Goal: Task Accomplishment & Management: Manage account settings

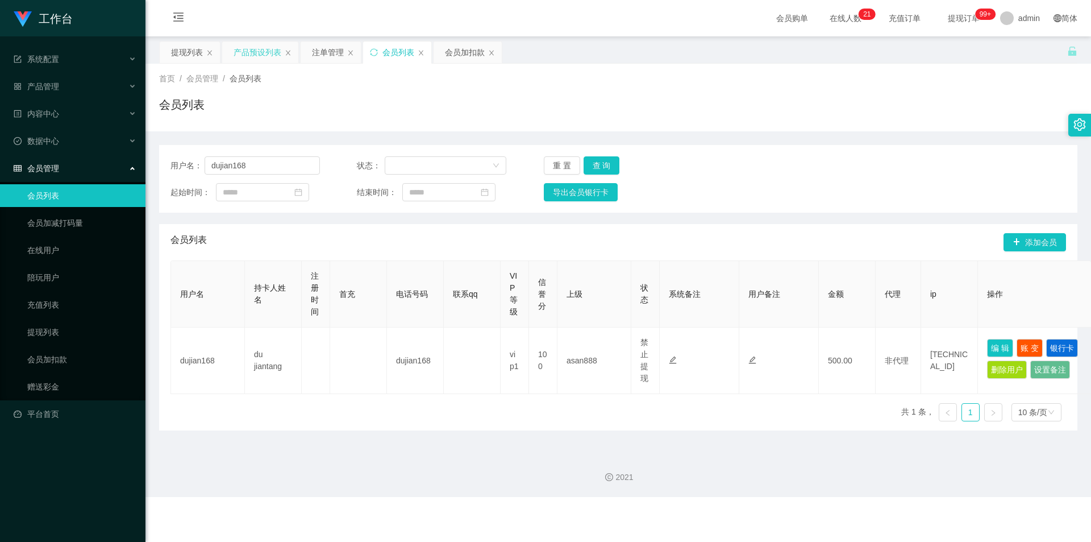
click at [235, 50] on div "产品预设列表" at bounding box center [258, 52] width 48 height 22
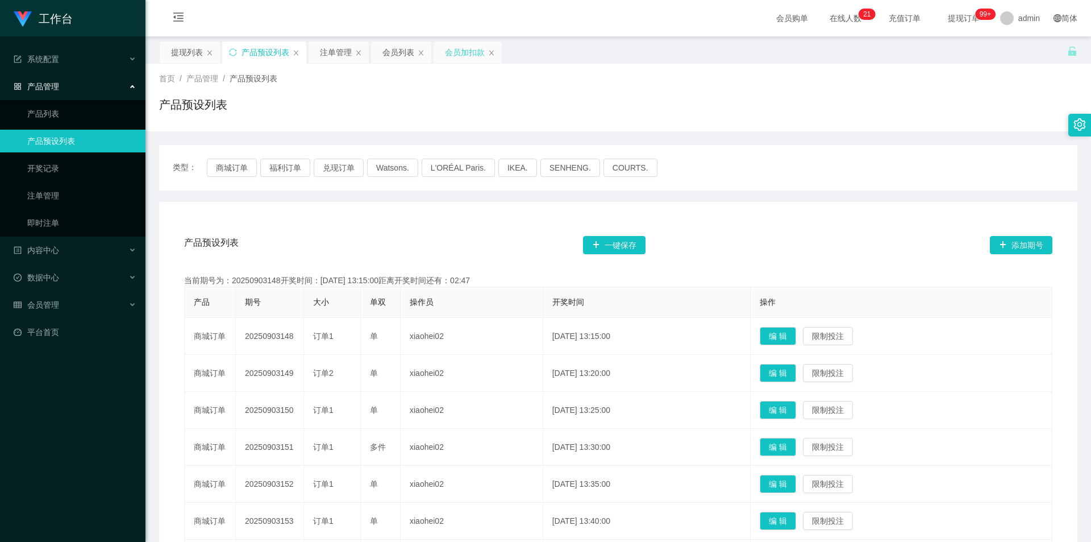
drag, startPoint x: 454, startPoint y: 52, endPoint x: 422, endPoint y: 156, distance: 109.3
click at [454, 52] on div "会员加扣款" at bounding box center [465, 52] width 40 height 22
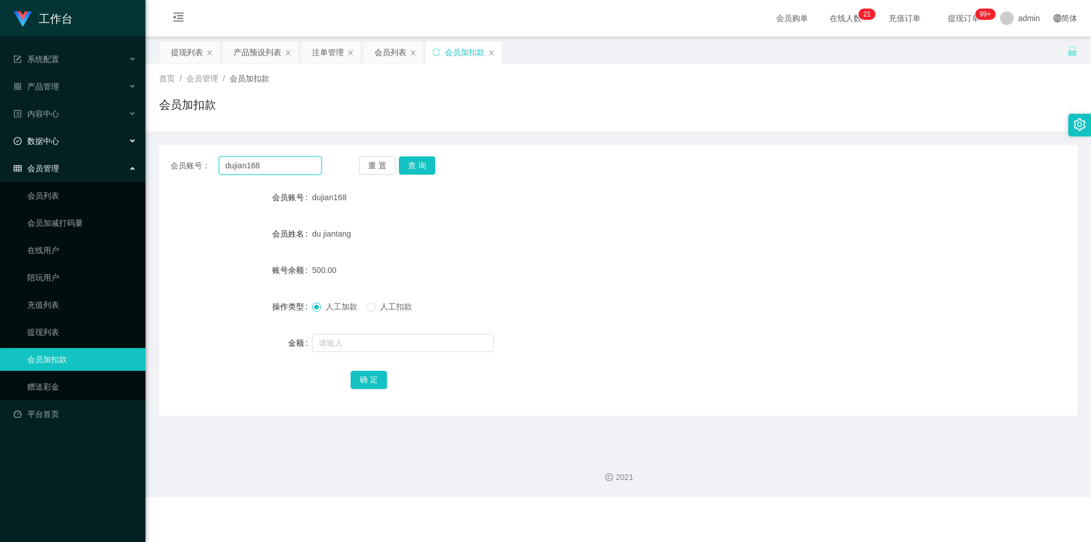
click at [0, 135] on section "工作台 系统配置 系统配置列表 管理员列表 管理员分组 支付通道 产品管理 产品列表 产品预设列表 开奖记录 注单管理 即时注单 内容中心 站内信 公告列表 …" at bounding box center [545, 248] width 1091 height 497
paste input "Cheekinchow"
type input "Cheekinchow8"
click at [397, 162] on div "重 置 查 询" at bounding box center [434, 165] width 151 height 18
click at [423, 163] on button "查 询" at bounding box center [417, 165] width 36 height 18
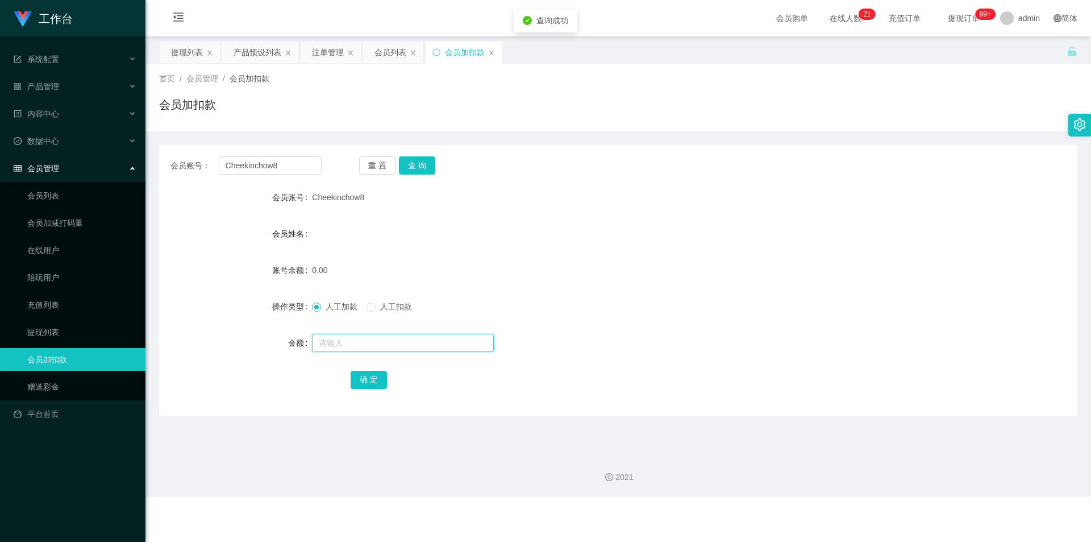
click at [349, 344] on input "text" at bounding box center [403, 343] width 182 height 18
type input "100"
click at [362, 374] on button "确 定" at bounding box center [369, 379] width 36 height 18
click at [727, 226] on div "会员姓名" at bounding box center [618, 233] width 918 height 23
drag, startPoint x: 290, startPoint y: 164, endPoint x: 0, endPoint y: 150, distance: 290.2
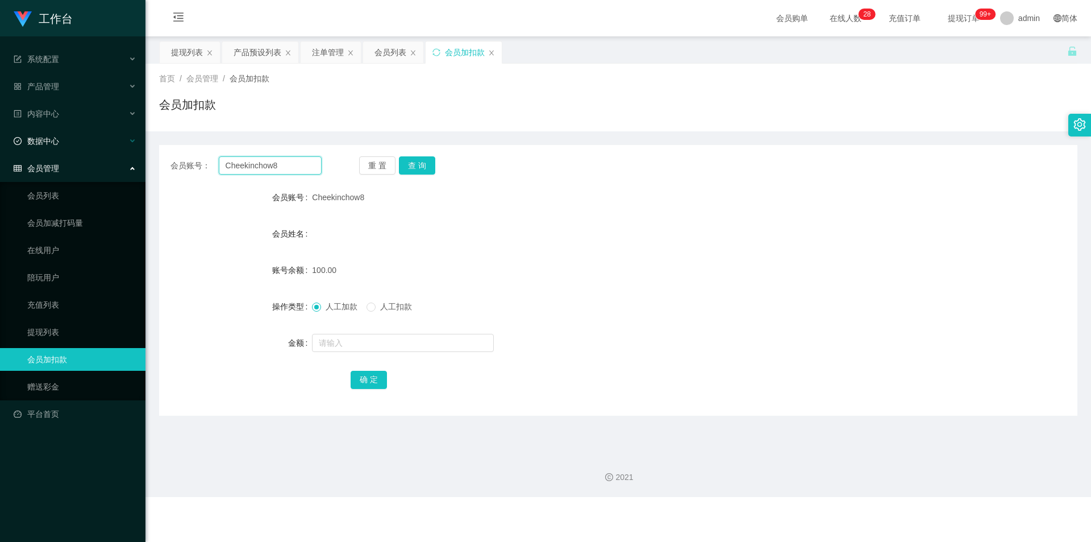
click at [0, 150] on section "工作台 系统配置 系统配置列表 管理员列表 管理员分组 支付通道 产品管理 产品列表 产品预设列表 开奖记录 注单管理 即时注单 内容中心 站内信 公告列表 …" at bounding box center [545, 248] width 1091 height 497
paste input "82879001"
type input "82879001"
click at [409, 164] on button "查 询" at bounding box center [417, 165] width 36 height 18
click at [353, 344] on input "text" at bounding box center [403, 343] width 182 height 18
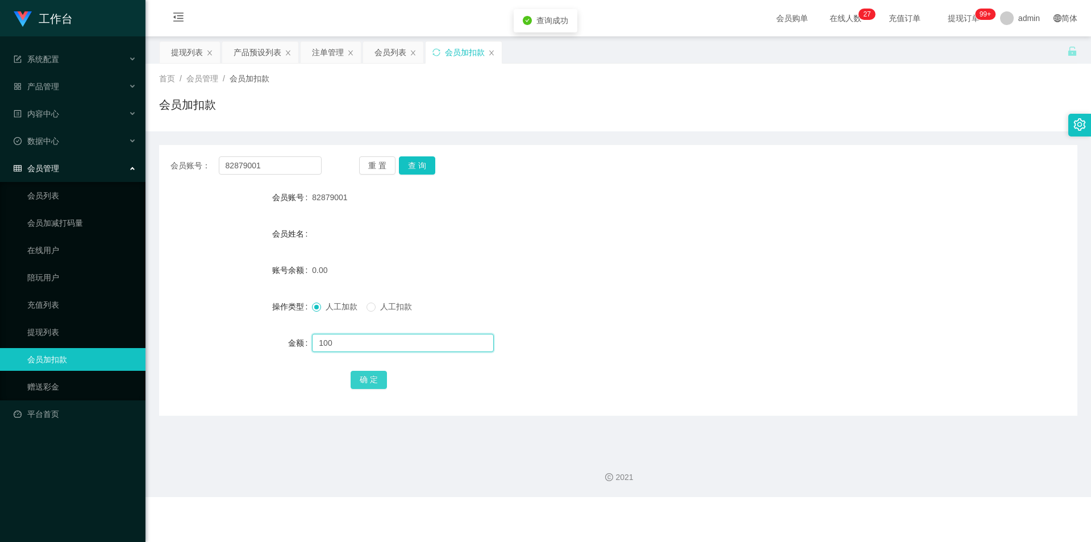
type input "100"
click at [357, 387] on button "确 定" at bounding box center [369, 379] width 36 height 18
click at [740, 276] on div "100.00" at bounding box center [580, 270] width 536 height 23
click at [260, 53] on div "产品预设列表" at bounding box center [258, 52] width 48 height 22
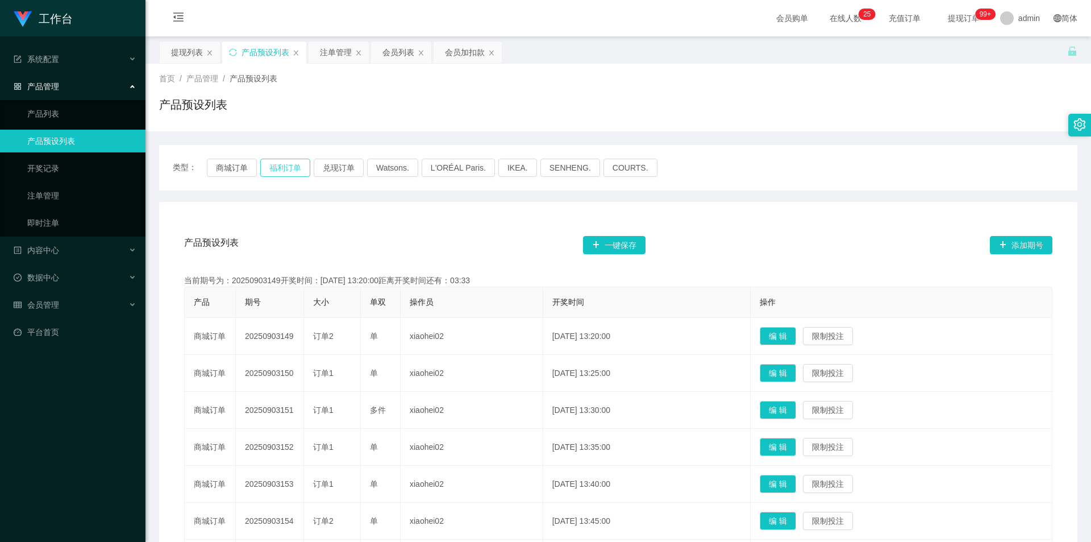
click at [285, 169] on button "福利订单" at bounding box center [285, 168] width 50 height 18
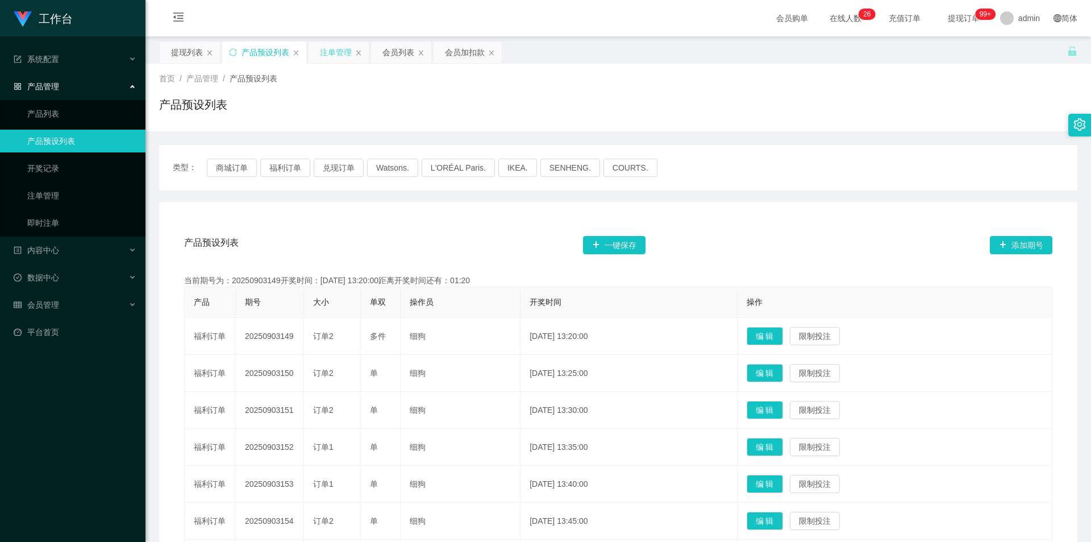
click at [326, 49] on div "注单管理" at bounding box center [336, 52] width 32 height 22
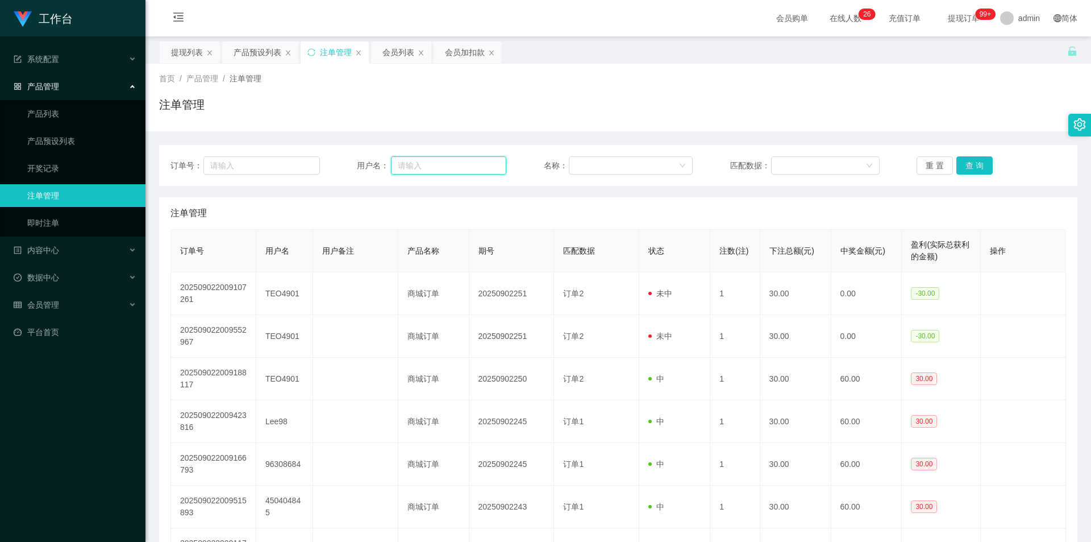
click at [452, 160] on input "text" at bounding box center [448, 165] width 115 height 18
paste input "Cheekinchow8"
type input "Cheekinchow8"
click at [974, 160] on button "查 询" at bounding box center [974, 165] width 36 height 18
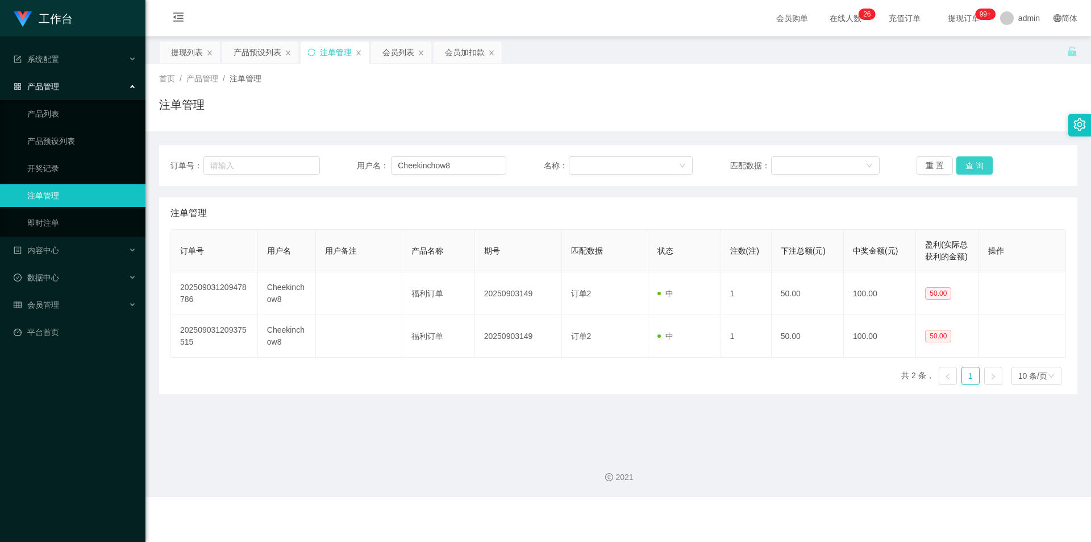
click at [974, 160] on button "查 询" at bounding box center [974, 165] width 36 height 18
click at [878, 113] on div "注单管理" at bounding box center [618, 109] width 918 height 26
click at [857, 106] on div "注单管理" at bounding box center [618, 109] width 918 height 26
click at [964, 166] on button "查 询" at bounding box center [974, 165] width 36 height 18
click at [964, 166] on div "重 置 查 询" at bounding box center [991, 165] width 149 height 18
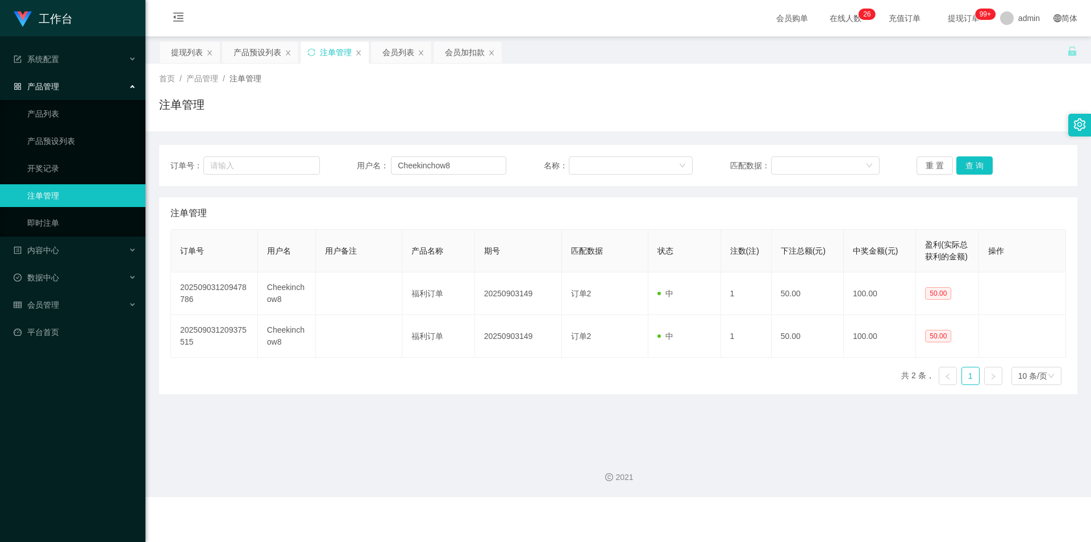
click at [675, 107] on div "注单管理" at bounding box center [618, 109] width 918 height 26
click at [456, 56] on div "会员加扣款" at bounding box center [465, 52] width 40 height 22
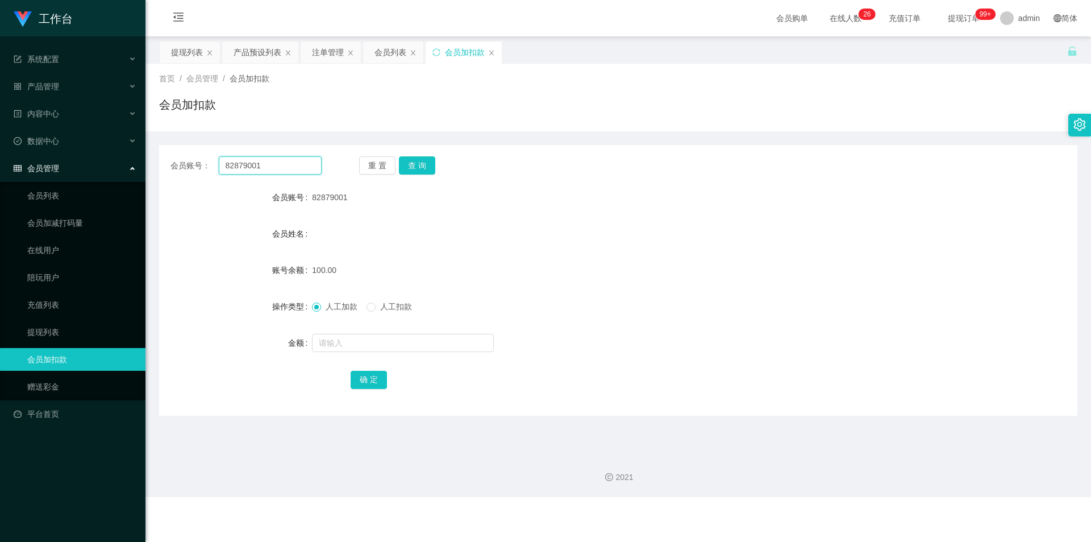
drag, startPoint x: 303, startPoint y: 160, endPoint x: 0, endPoint y: 173, distance: 303.7
click at [0, 173] on section "工作台 系统配置 系统配置列表 管理员列表 管理员分组 支付通道 产品管理 产品列表 产品预设列表 开奖记录 注单管理 即时注单 内容中心 站内信 公告列表 …" at bounding box center [545, 248] width 1091 height 497
paste input "Cheekinchow8"
type input "Cheekinchow8"
click at [414, 166] on button "查 询" at bounding box center [417, 165] width 36 height 18
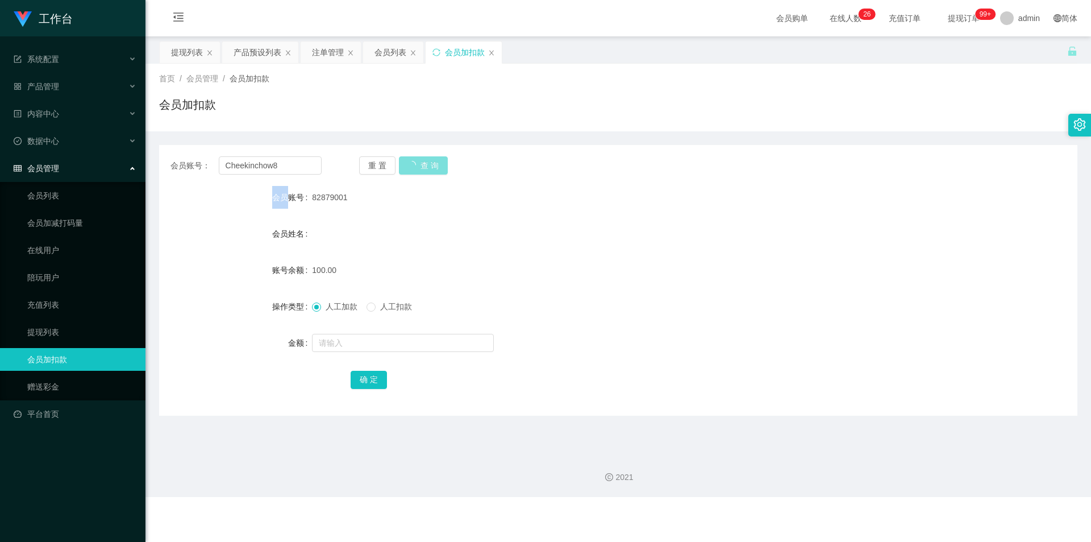
click at [414, 166] on div "重 置 查 询" at bounding box center [434, 165] width 151 height 18
click at [386, 305] on span "人工扣款" at bounding box center [396, 306] width 41 height 9
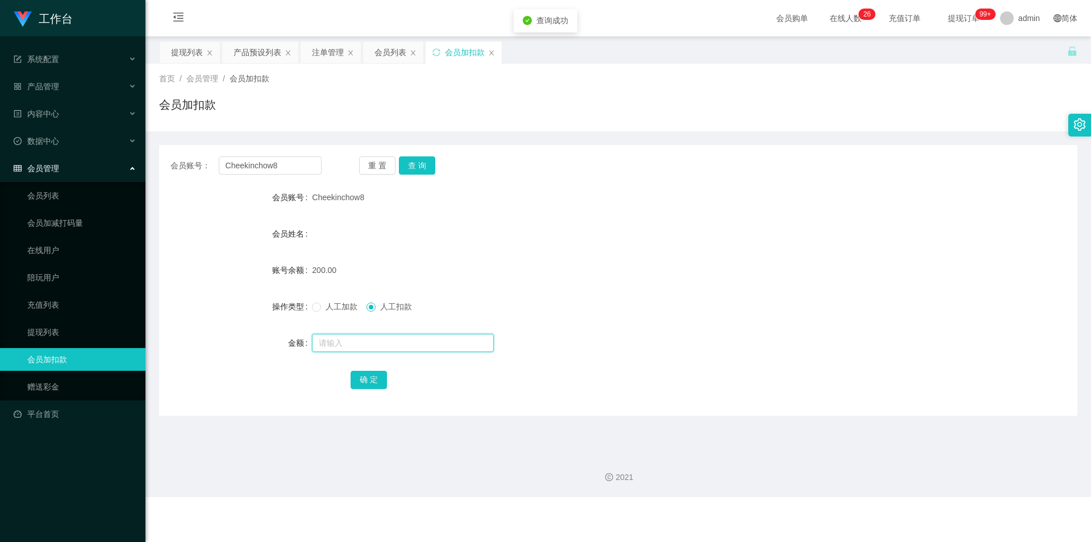
click at [333, 343] on input "text" at bounding box center [403, 343] width 182 height 18
type input "50"
click at [357, 381] on button "确 定" at bounding box center [369, 379] width 36 height 18
click at [592, 267] on div "200.00" at bounding box center [580, 270] width 536 height 23
click at [520, 133] on div "会员账号： Cheekinchow8 重 置 查 询 会员账号 Cheekinchow8 会员姓名 账号余额 150.00 操作类型 人工加款 人工扣款 金额…" at bounding box center [618, 273] width 918 height 284
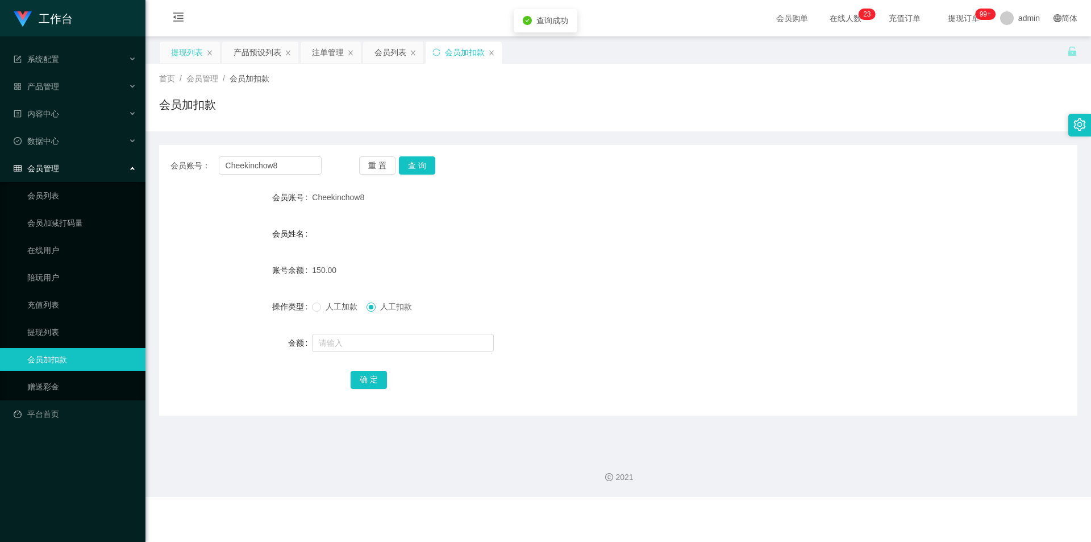
click at [186, 53] on div "提现列表" at bounding box center [187, 52] width 32 height 22
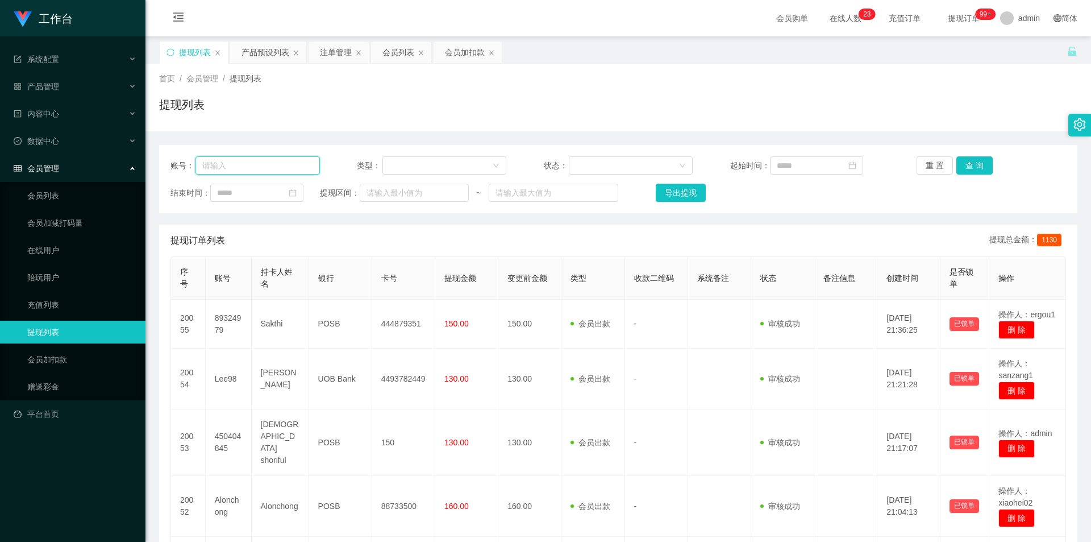
click at [285, 162] on input "text" at bounding box center [257, 165] width 124 height 18
paste input "Cheekinchow8"
type input "Cheekinchow8"
click at [965, 166] on button "查 询" at bounding box center [974, 165] width 36 height 18
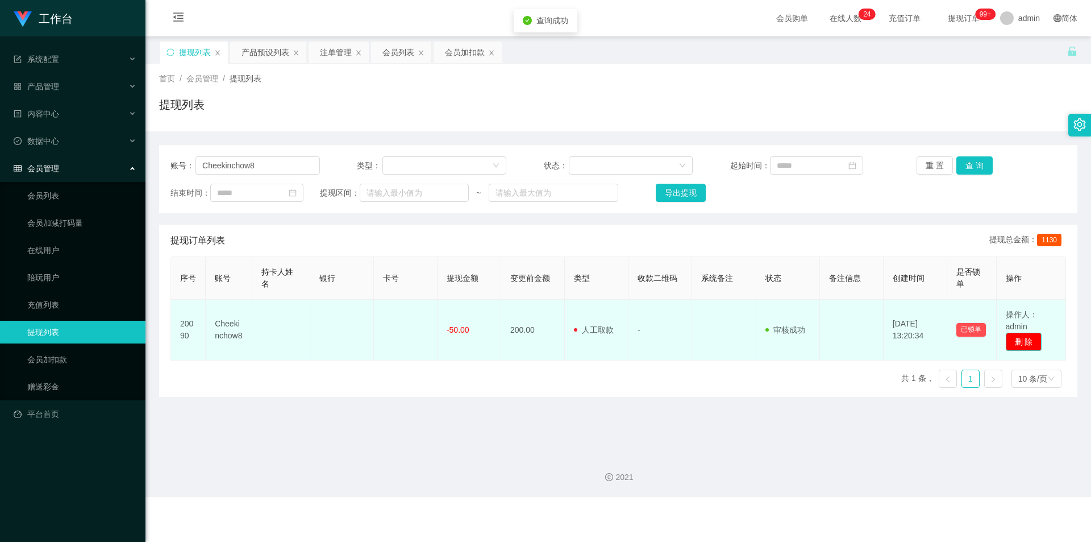
click at [1022, 345] on button "删 除" at bounding box center [1024, 341] width 36 height 18
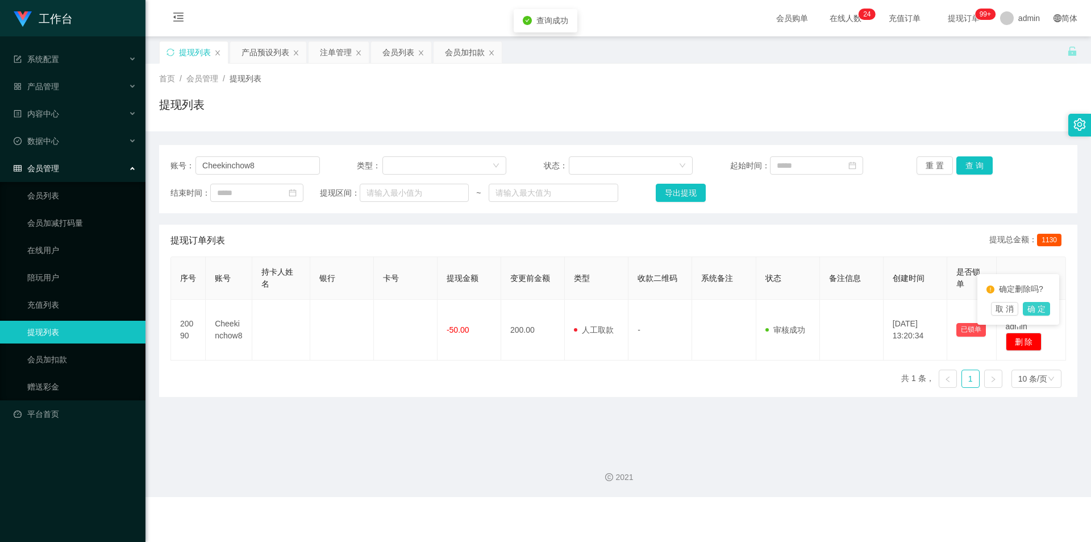
click at [1036, 307] on button "确 定" at bounding box center [1036, 309] width 27 height 14
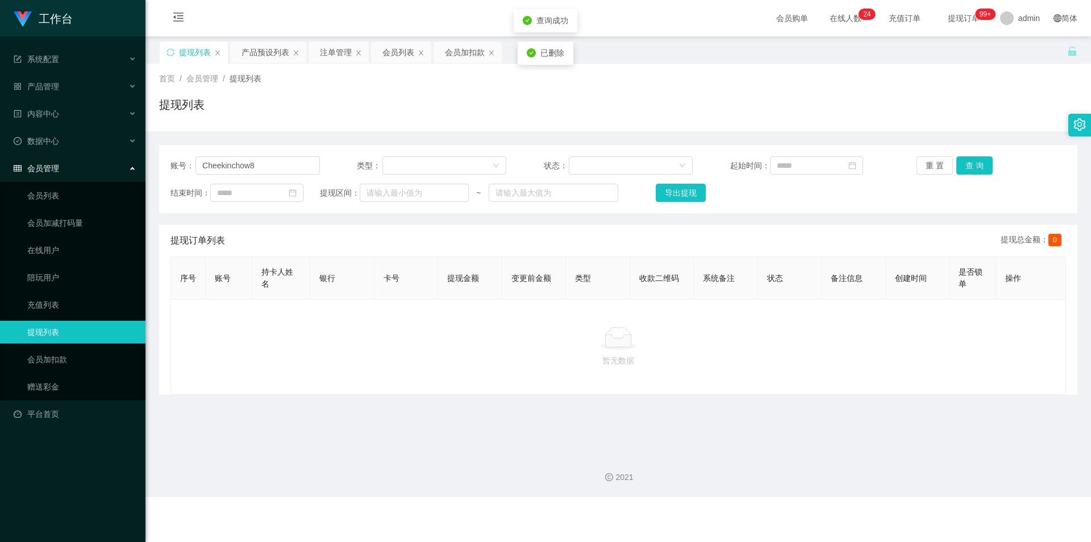
click at [994, 72] on div "首页 / 会员管理 / 提现列表 / 提现列表" at bounding box center [618, 98] width 946 height 68
drag, startPoint x: 258, startPoint y: 168, endPoint x: 0, endPoint y: 145, distance: 259.0
click at [0, 145] on section "工作台 系统配置 系统配置列表 管理员列表 管理员分组 支付通道 产品管理 产品列表 产品预设列表 开奖记录 注单管理 即时注单 内容中心 站内信 公告列表 …" at bounding box center [545, 248] width 1091 height 497
click at [322, 53] on div "注单管理" at bounding box center [336, 52] width 32 height 22
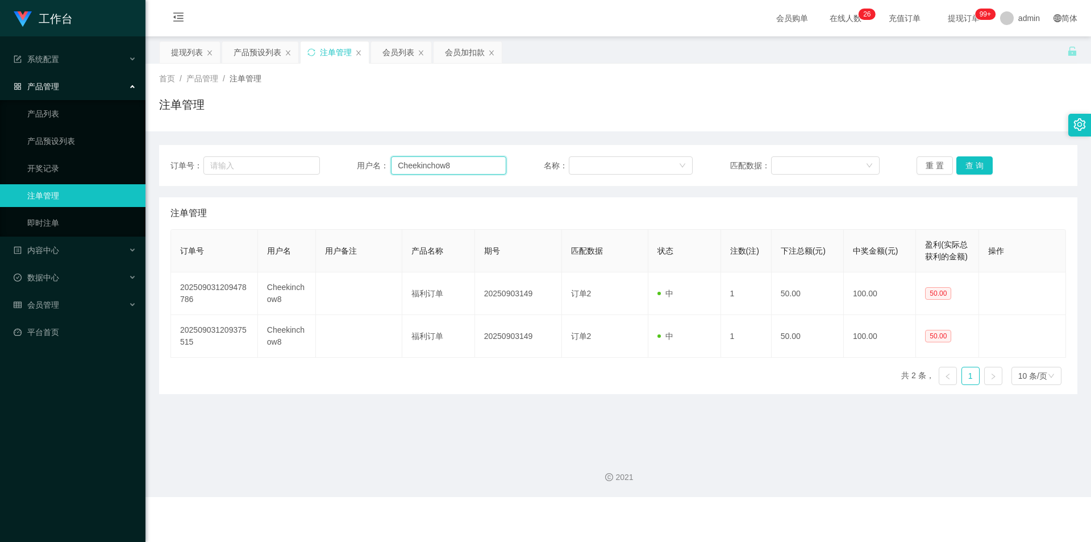
drag, startPoint x: 448, startPoint y: 162, endPoint x: 162, endPoint y: 149, distance: 286.7
click at [162, 149] on div "订单号： 用户名： Cheekinchow8 名称： 匹配数据： 重 置 查 询" at bounding box center [618, 165] width 918 height 41
click at [957, 163] on button "查 询" at bounding box center [974, 165] width 36 height 18
drag, startPoint x: 972, startPoint y: 163, endPoint x: 960, endPoint y: 164, distance: 12.0
click at [965, 163] on button "查 询" at bounding box center [974, 165] width 36 height 18
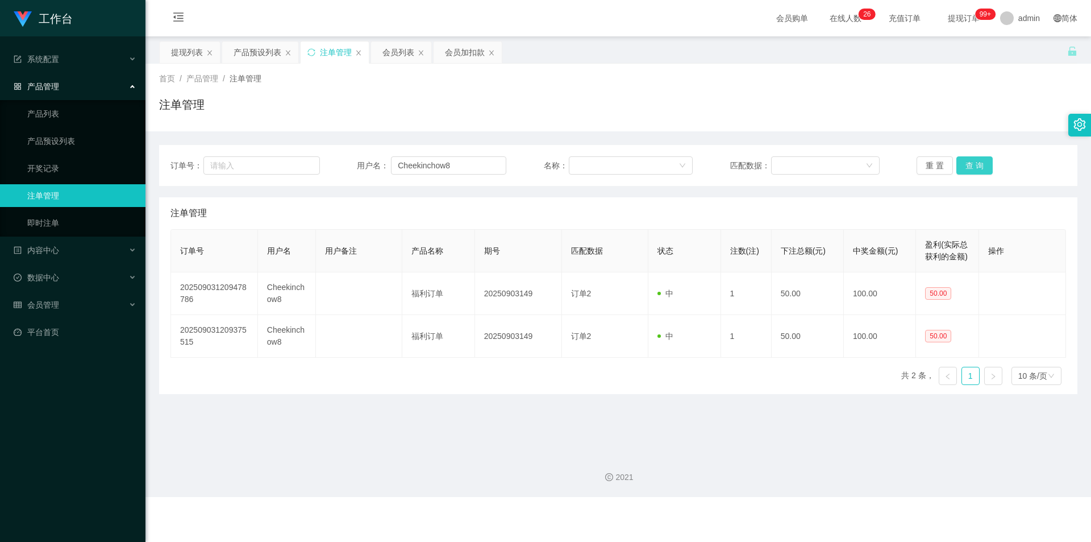
click at [960, 164] on button "查 询" at bounding box center [974, 165] width 36 height 18
click at [979, 109] on div "注单管理" at bounding box center [618, 109] width 918 height 26
click at [175, 49] on div "提现列表" at bounding box center [187, 52] width 32 height 22
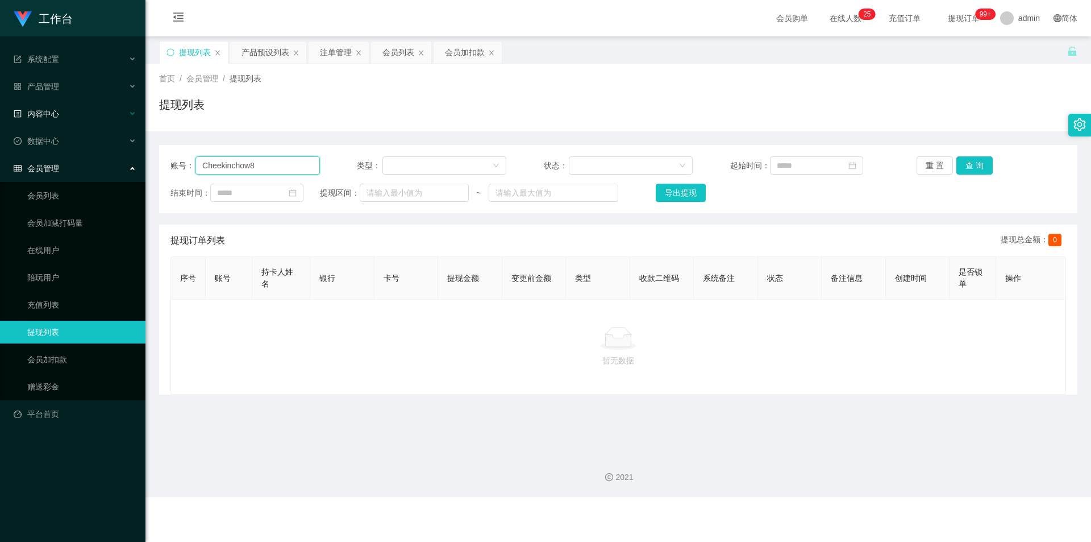
drag, startPoint x: 263, startPoint y: 165, endPoint x: 0, endPoint y: 123, distance: 265.9
click at [0, 123] on section "工作台 系统配置 系统配置列表 管理员列表 管理员分组 支付通道 产品管理 产品列表 产品预设列表 开奖记录 注单管理 即时注单 内容中心 站内信 公告列表 …" at bounding box center [545, 248] width 1091 height 497
click at [971, 168] on button "查 询" at bounding box center [974, 165] width 36 height 18
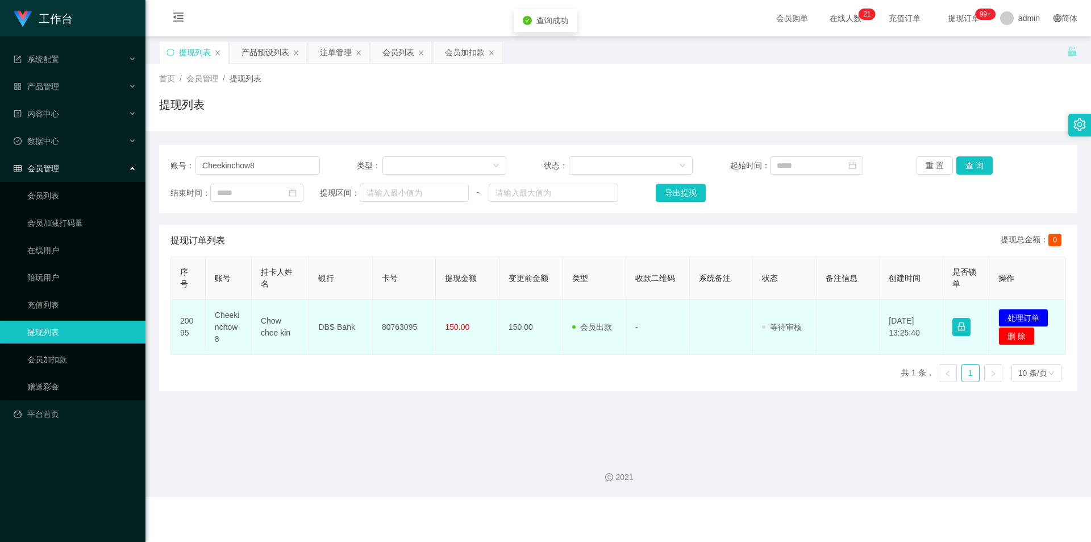
click at [398, 327] on td "80763095" at bounding box center [405, 326] width 64 height 55
copy td "80763095"
click at [1022, 319] on button "处理订单" at bounding box center [1023, 318] width 50 height 18
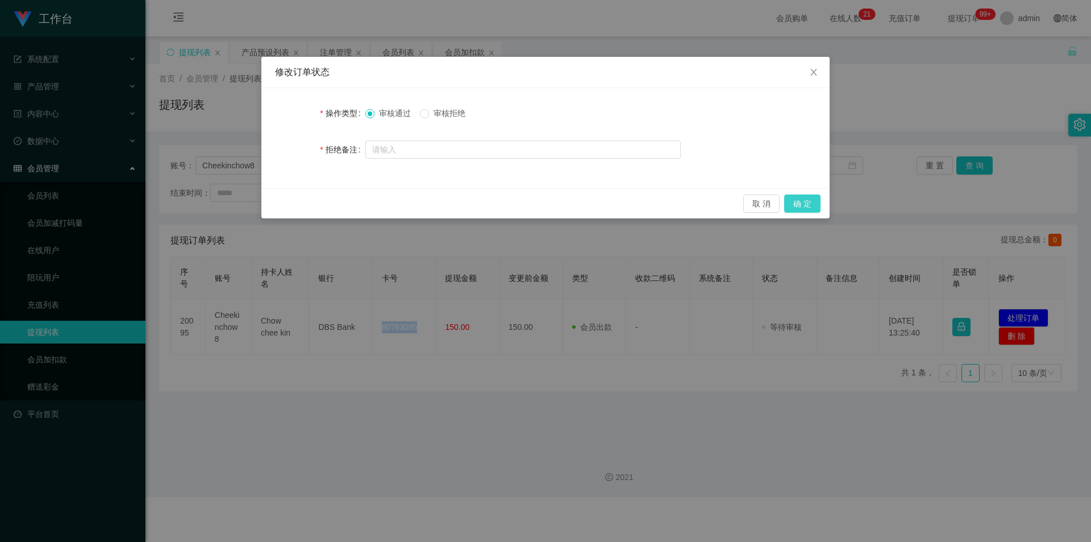
click at [818, 207] on button "确 定" at bounding box center [802, 203] width 36 height 18
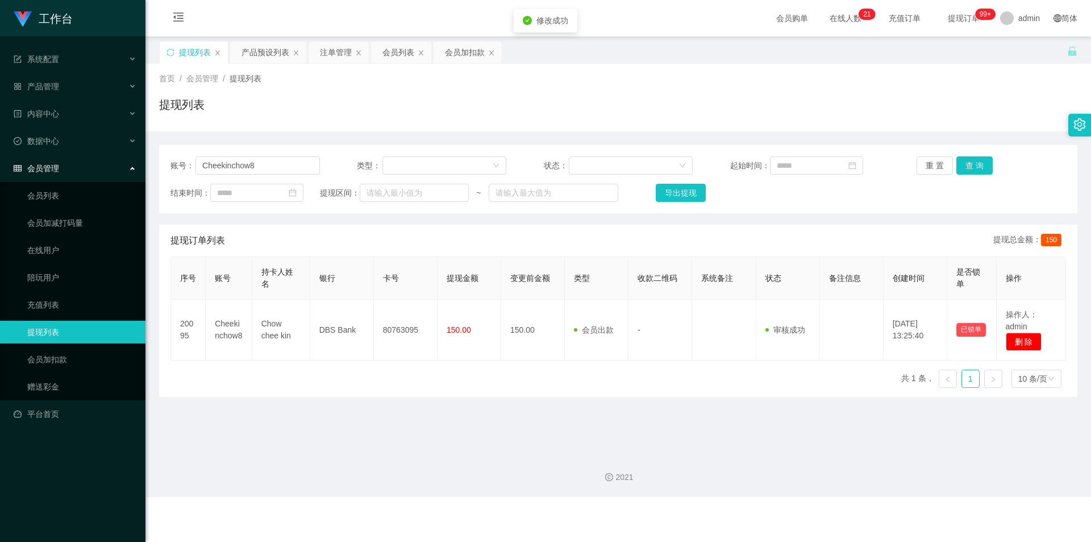
click at [989, 109] on div "提现列表" at bounding box center [618, 109] width 918 height 26
click at [256, 54] on div "产品预设列表" at bounding box center [266, 52] width 48 height 22
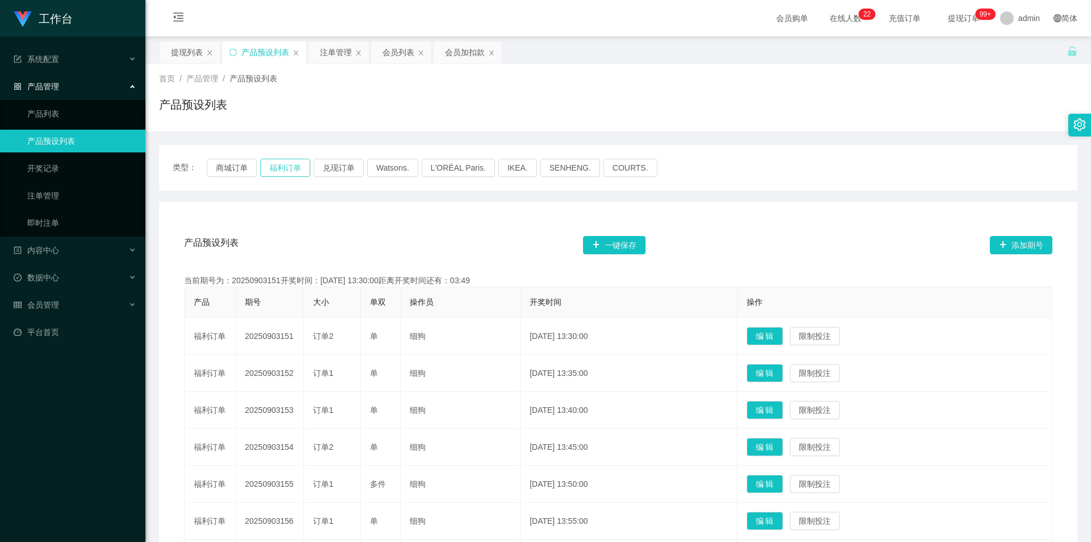
click at [273, 168] on button "福利订单" at bounding box center [285, 168] width 50 height 18
click at [339, 52] on div "注单管理" at bounding box center [336, 52] width 32 height 22
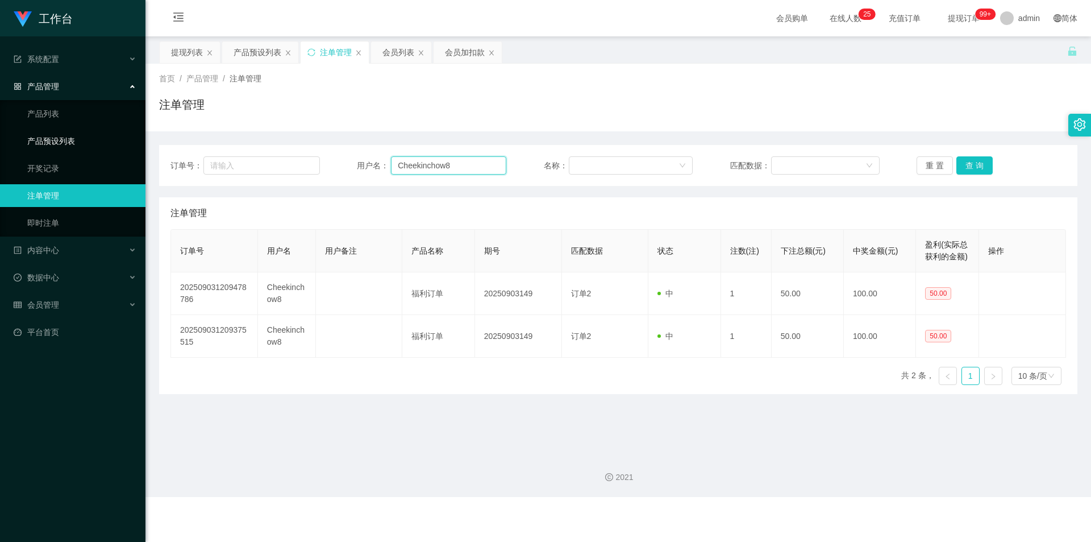
drag, startPoint x: 474, startPoint y: 164, endPoint x: 0, endPoint y: 135, distance: 475.4
click at [0, 135] on section "工作台 系统配置 系统配置列表 管理员列表 管理员分组 支付通道 产品管理 产品列表 产品预设列表 开奖记录 注单管理 即时注单 内容中心 站内信 公告列表 …" at bounding box center [545, 248] width 1091 height 497
paste input "83470155"
type input "83470155"
click at [972, 160] on button "查 询" at bounding box center [974, 165] width 36 height 18
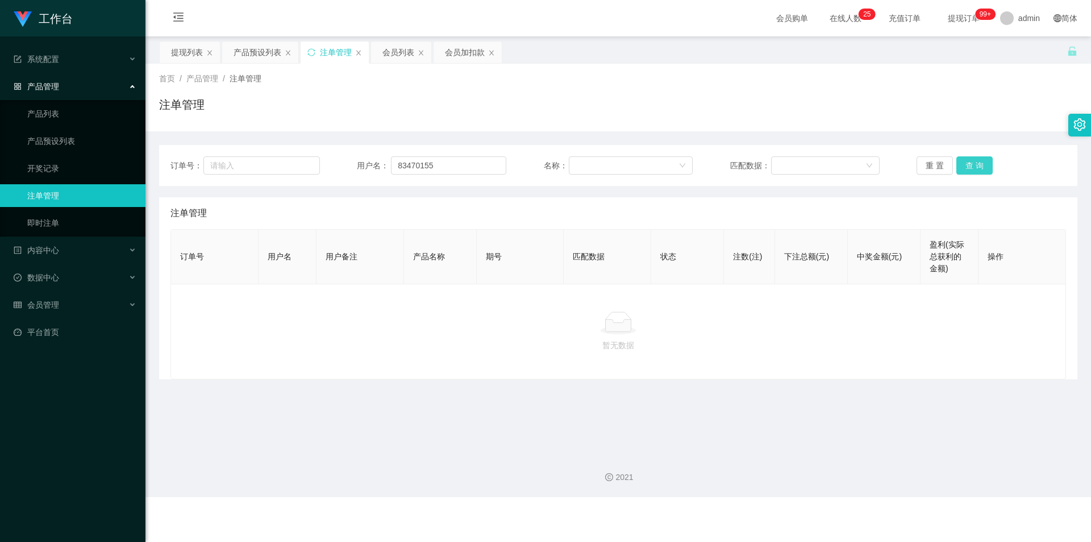
click at [973, 160] on button "查 询" at bounding box center [974, 165] width 36 height 18
drag, startPoint x: 573, startPoint y: 84, endPoint x: 466, endPoint y: 80, distance: 106.9
click at [569, 84] on div "首页 / 产品管理 / 注单管理 /" at bounding box center [618, 79] width 918 height 12
click at [467, 57] on div "会员加扣款" at bounding box center [465, 52] width 40 height 22
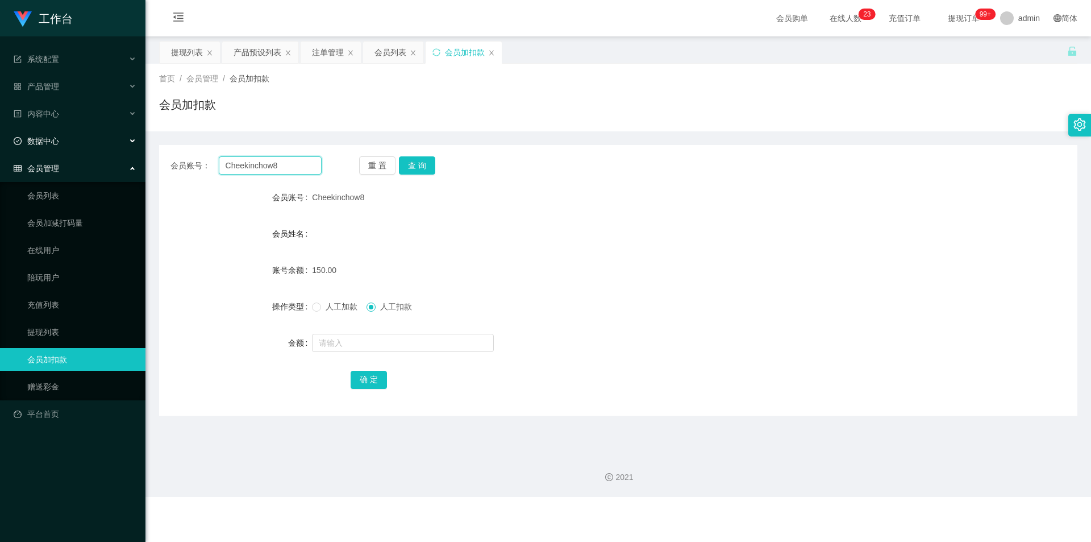
drag, startPoint x: 300, startPoint y: 165, endPoint x: 53, endPoint y: 148, distance: 247.7
click at [0, 148] on section "工作台 系统配置 系统配置列表 管理员列表 管理员分组 支付通道 产品管理 产品列表 产品预设列表 开奖记录 注单管理 即时注单 内容中心 站内信 公告列表 …" at bounding box center [545, 248] width 1091 height 497
paste input "83470155"
type input "83470155"
click at [426, 163] on button "查 询" at bounding box center [417, 165] width 36 height 18
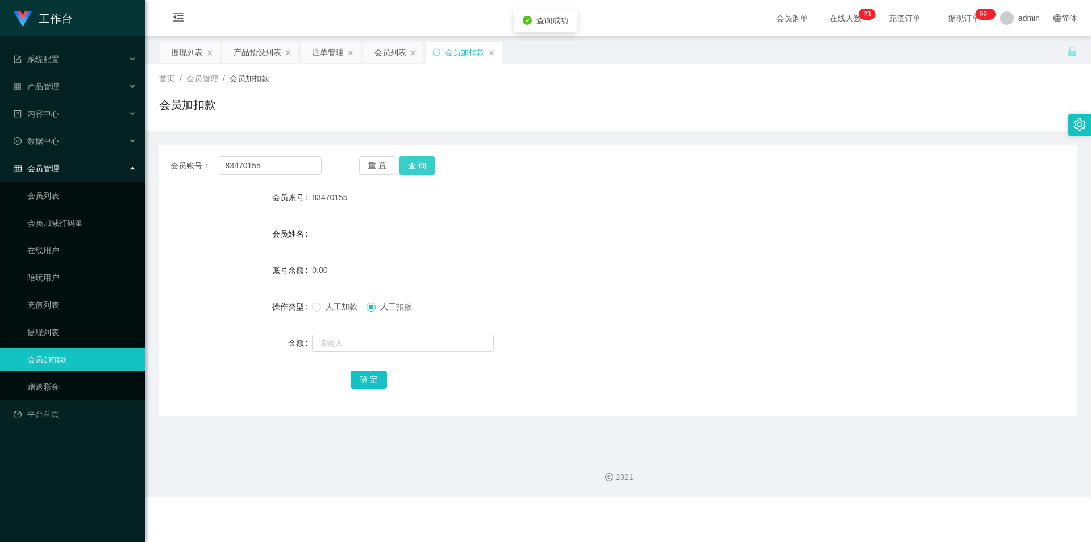
drag, startPoint x: 426, startPoint y: 163, endPoint x: 402, endPoint y: 331, distance: 170.4
click at [425, 163] on button "查 询" at bounding box center [417, 165] width 36 height 18
click at [382, 344] on input "text" at bounding box center [403, 343] width 182 height 18
click at [328, 344] on input "text" at bounding box center [403, 343] width 182 height 18
type input "100"
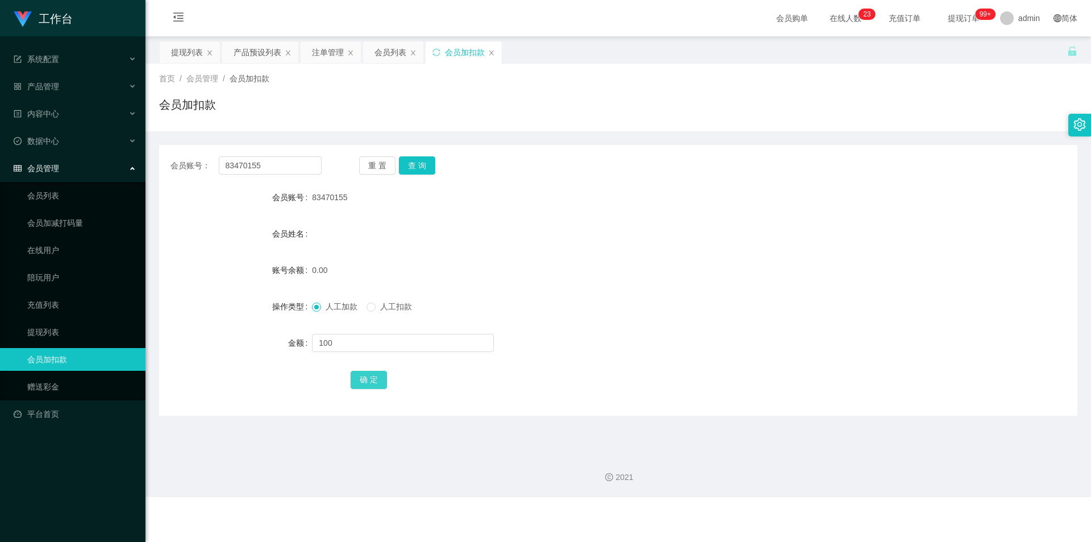
click at [367, 384] on button "确 定" at bounding box center [369, 379] width 36 height 18
drag, startPoint x: 721, startPoint y: 303, endPoint x: 904, endPoint y: 30, distance: 328.9
click at [743, 296] on div "人工加款 人工扣款" at bounding box center [580, 306] width 536 height 23
click at [256, 51] on div "产品预设列表" at bounding box center [258, 52] width 48 height 22
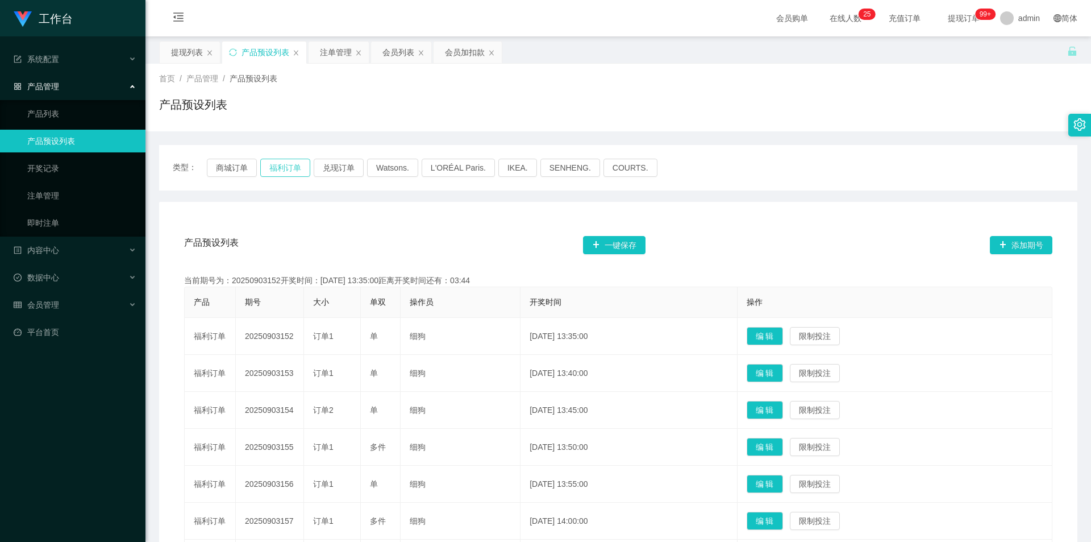
click at [277, 166] on button "福利订单" at bounding box center [285, 168] width 50 height 18
click at [336, 52] on div "注单管理" at bounding box center [336, 52] width 32 height 22
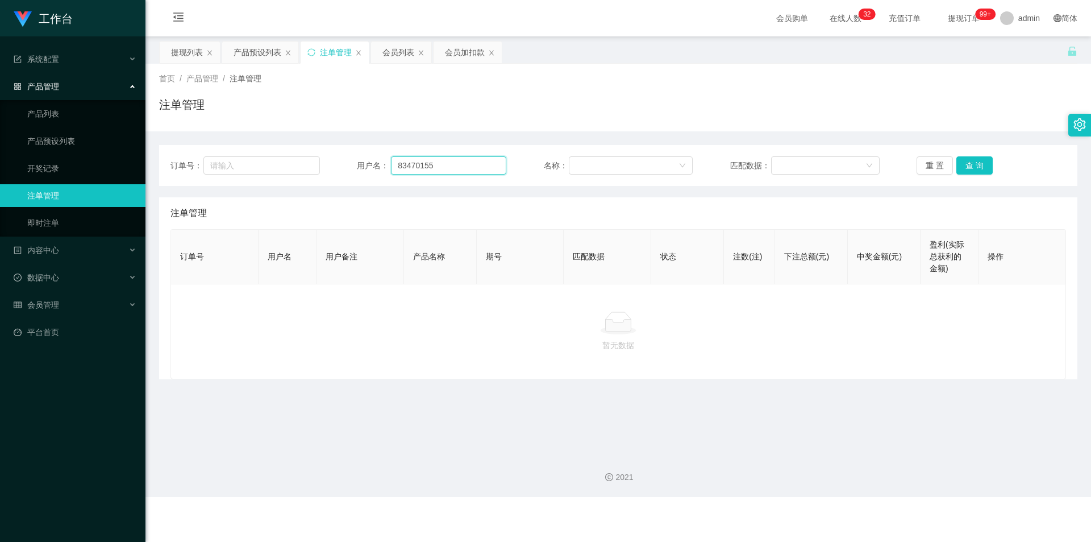
drag, startPoint x: 257, startPoint y: 151, endPoint x: 0, endPoint y: 129, distance: 257.8
click at [0, 129] on section "工作台 系统配置 系统配置列表 管理员列表 管理员分组 支付通道 产品管理 产品列表 产品预设列表 开奖记录 注单管理 即时注单 内容中心 站内信 公告列表 …" at bounding box center [545, 248] width 1091 height 497
paste input "耐心等待几分钟数据匹配完成回款"
type input "83470155"
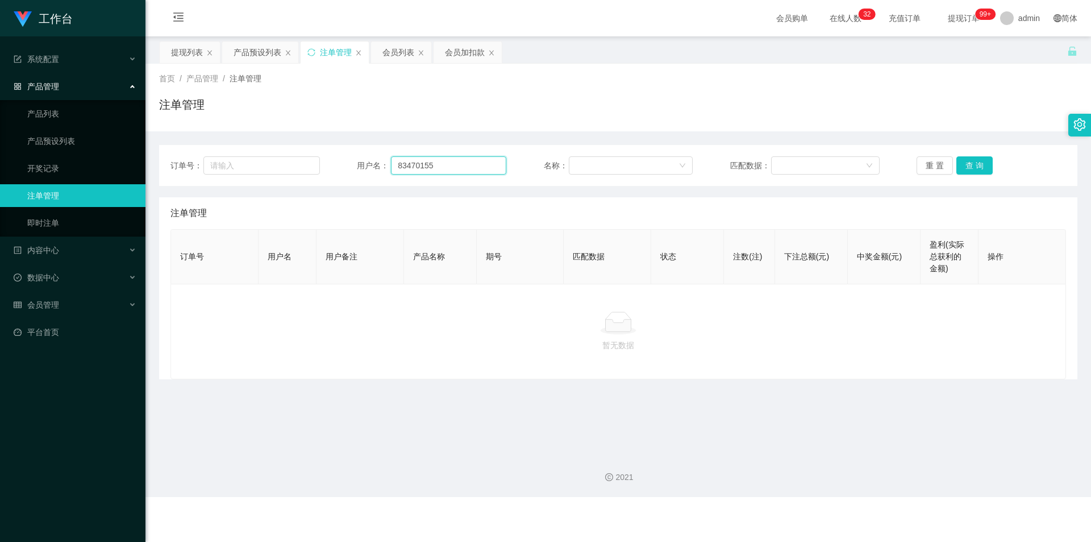
scroll to position [0, 0]
click at [969, 163] on button "查 询" at bounding box center [974, 165] width 36 height 18
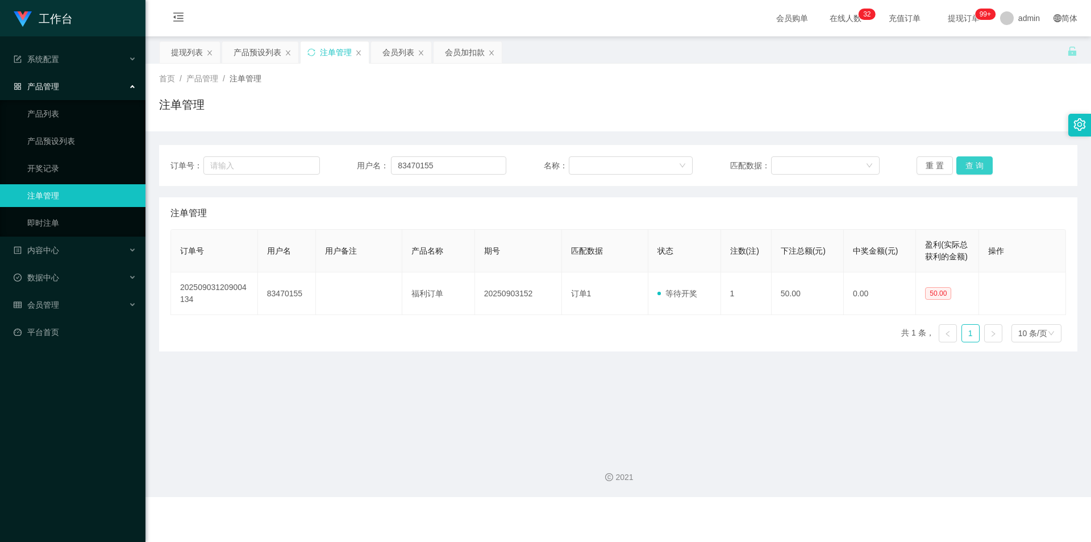
click at [969, 162] on button "查 询" at bounding box center [974, 165] width 36 height 18
click at [978, 99] on div "注单管理" at bounding box center [618, 109] width 918 height 26
click at [947, 130] on div "首页 / 产品管理 / 注单管理 / 注单管理" at bounding box center [618, 98] width 946 height 68
drag, startPoint x: 444, startPoint y: 165, endPoint x: 143, endPoint y: 152, distance: 302.0
click at [143, 152] on section "工作台 系统配置 系统配置列表 管理员列表 管理员分组 支付通道 产品管理 产品列表 产品预设列表 开奖记录 注单管理 即时注单 内容中心 站内信 公告列表 …" at bounding box center [545, 248] width 1091 height 497
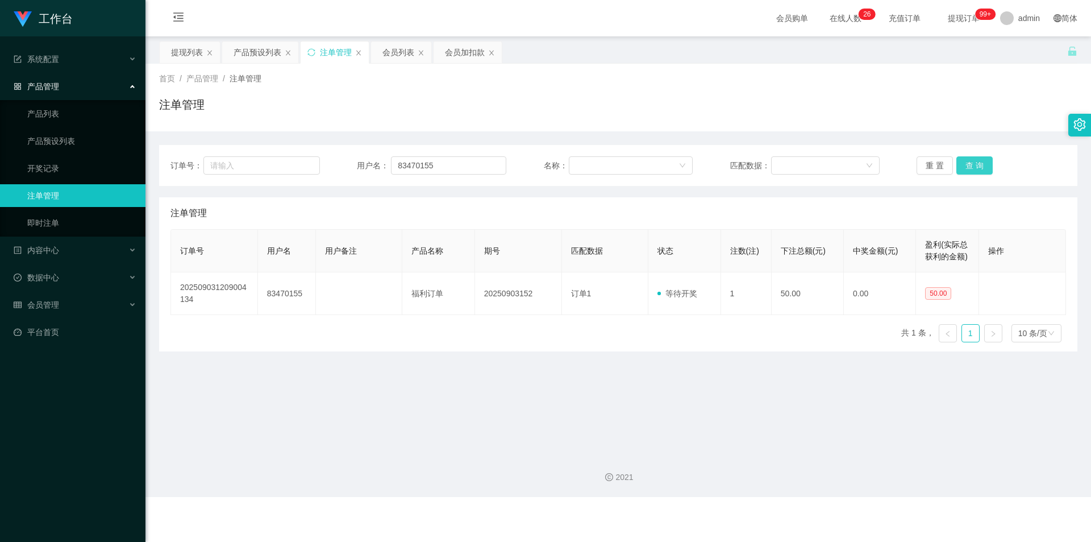
click at [964, 165] on button "查 询" at bounding box center [974, 165] width 36 height 18
click at [964, 164] on button "查 询" at bounding box center [974, 165] width 36 height 18
click at [964, 163] on div "重 置 查 询" at bounding box center [991, 165] width 149 height 18
drag, startPoint x: 757, startPoint y: 118, endPoint x: 744, endPoint y: 116, distance: 12.6
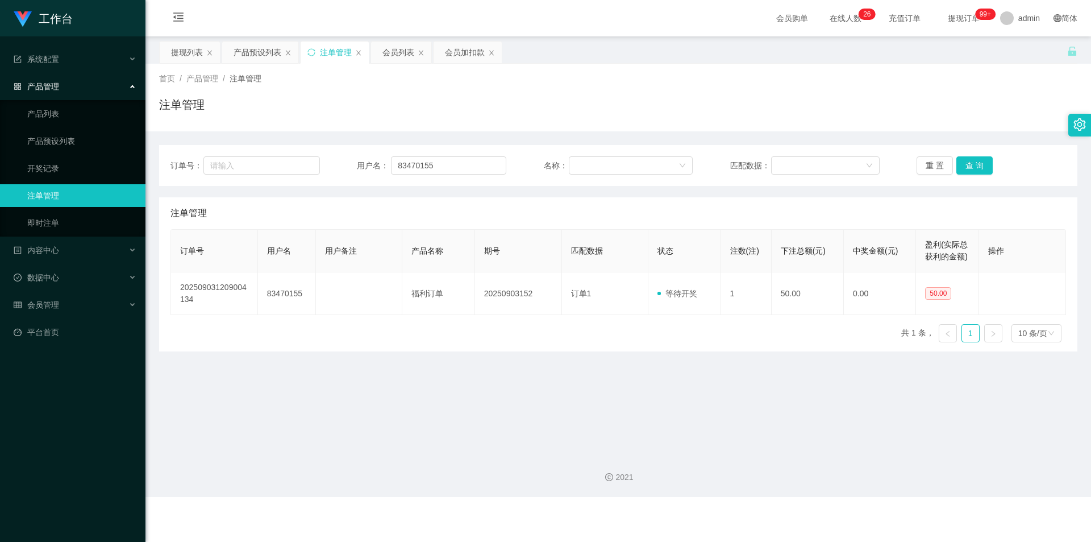
click at [752, 117] on div "注单管理" at bounding box center [618, 109] width 918 height 26
click at [253, 55] on div "产品预设列表" at bounding box center [258, 52] width 48 height 22
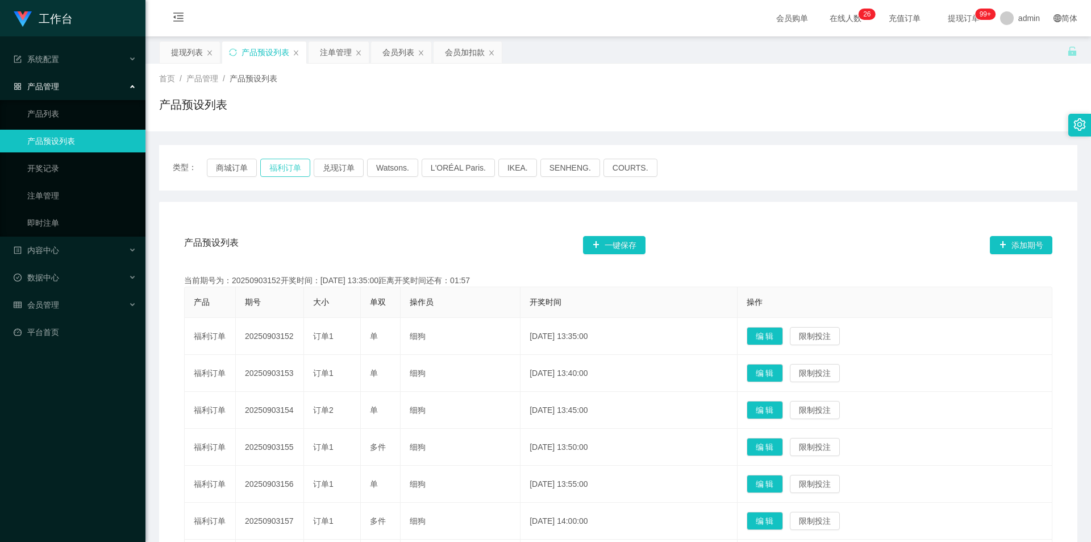
click at [283, 165] on button "福利订单" at bounding box center [285, 168] width 50 height 18
drag, startPoint x: 867, startPoint y: 111, endPoint x: 982, endPoint y: 43, distance: 134.3
click at [868, 111] on div "产品预设列表" at bounding box center [618, 109] width 918 height 26
click at [288, 164] on button "福利订单" at bounding box center [285, 168] width 50 height 18
click at [337, 54] on div "注单管理" at bounding box center [336, 52] width 32 height 22
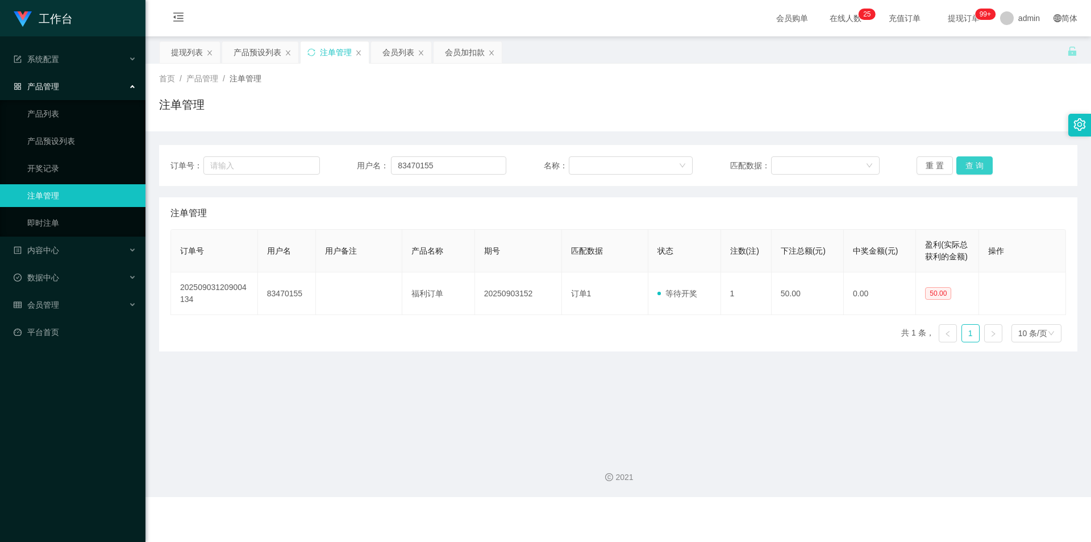
click at [968, 163] on button "查 询" at bounding box center [974, 165] width 36 height 18
click at [989, 93] on div "首页 / 产品管理 / 注单管理 / 注单管理" at bounding box center [618, 97] width 918 height 49
drag, startPoint x: 472, startPoint y: 164, endPoint x: 25, endPoint y: 143, distance: 447.1
click at [25, 143] on section "工作台 系统配置 系统配置列表 管理员列表 管理员分组 支付通道 产品管理 产品列表 产品预设列表 开奖记录 注单管理 即时注单 内容中心 站内信 公告列表 …" at bounding box center [545, 248] width 1091 height 497
click at [460, 53] on div "会员加扣款" at bounding box center [465, 52] width 40 height 22
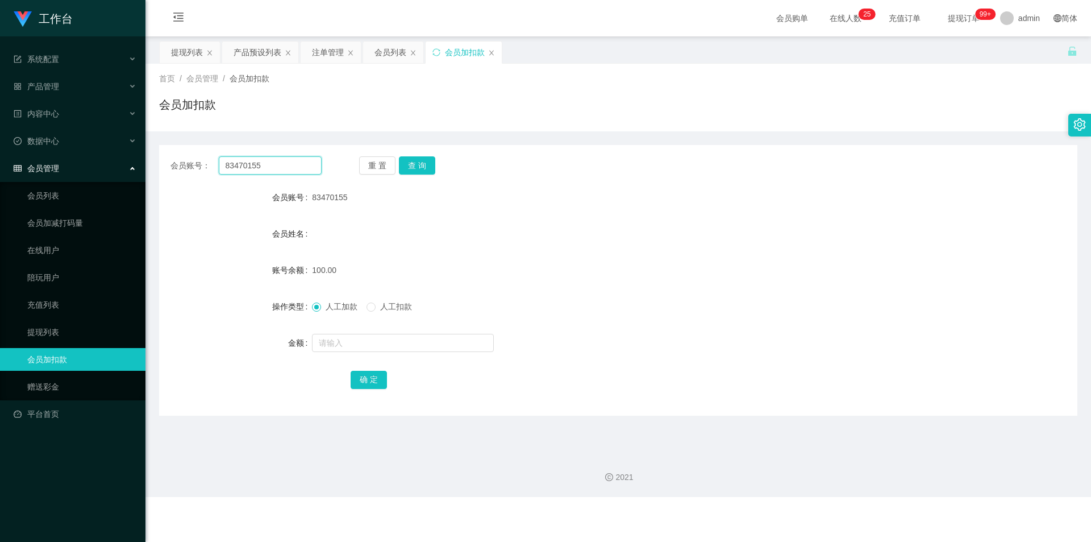
drag, startPoint x: 201, startPoint y: 163, endPoint x: 0, endPoint y: 163, distance: 200.6
click at [0, 163] on section "工作台 系统配置 系统配置列表 管理员列表 管理员分组 支付通道 产品管理 产品列表 产品预设列表 开奖记录 注单管理 即时注单 内容中心 站内信 公告列表 …" at bounding box center [545, 248] width 1091 height 497
click at [424, 160] on button "查 询" at bounding box center [417, 165] width 36 height 18
click at [415, 160] on button "查 询" at bounding box center [417, 165] width 36 height 18
click at [415, 160] on div "重 置 查 询" at bounding box center [434, 165] width 151 height 18
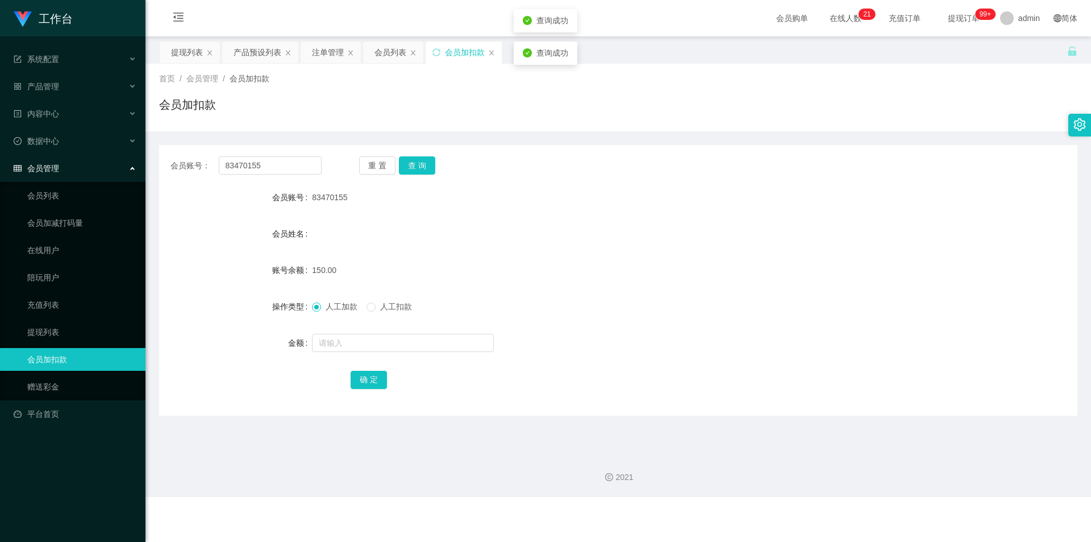
click at [788, 135] on div "会员账号： 83470155 重 置 查 询 会员账号 83470155 会员姓名 账号余额 150.00 操作类型 人工加款 人工扣款 金额 确 定" at bounding box center [618, 273] width 918 height 284
click at [261, 51] on div "产品预设列表" at bounding box center [258, 52] width 48 height 22
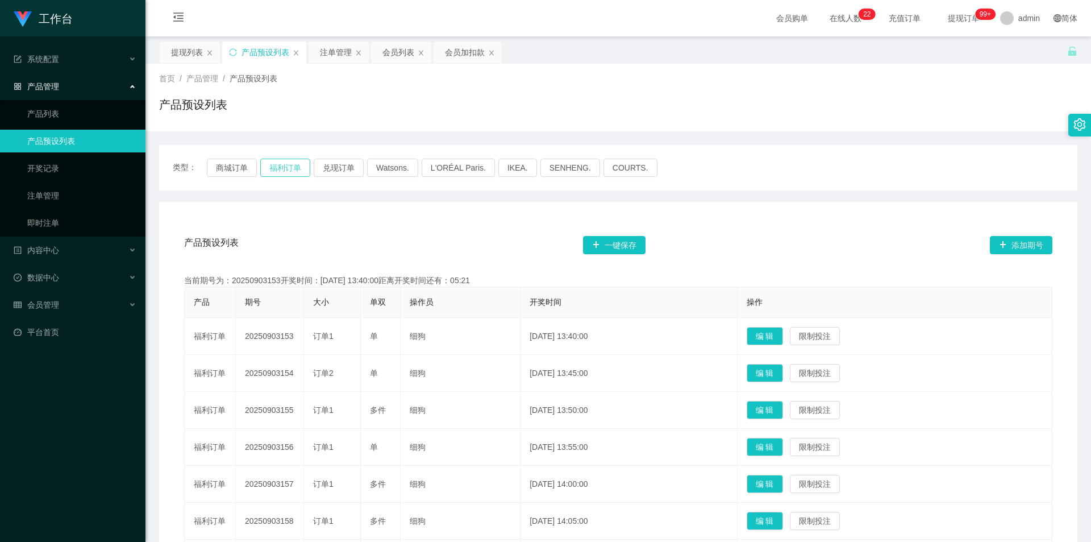
click at [267, 166] on button "福利订单" at bounding box center [285, 168] width 50 height 18
click at [940, 116] on div "产品预设列表" at bounding box center [618, 109] width 918 height 26
drag, startPoint x: 456, startPoint y: 52, endPoint x: 457, endPoint y: 58, distance: 5.8
click at [456, 53] on div "会员加扣款" at bounding box center [465, 52] width 40 height 22
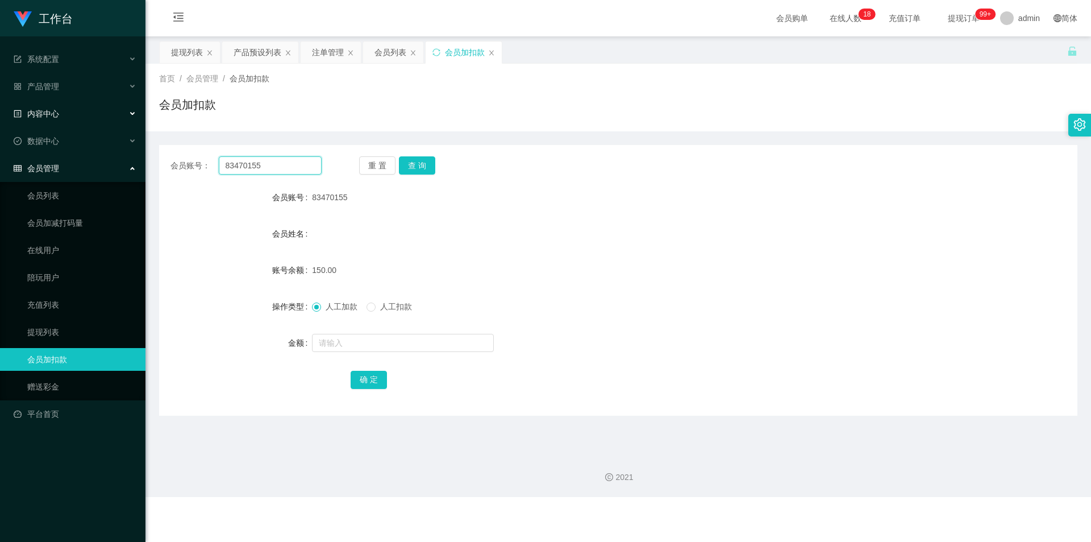
drag, startPoint x: 280, startPoint y: 167, endPoint x: 0, endPoint y: 120, distance: 283.4
click at [0, 120] on section "工作台 系统配置 系统配置列表 管理员列表 管理员分组 支付通道 产品管理 产品列表 产品预设列表 开奖记录 注单管理 即时注单 内容中心 站内信 公告列表 …" at bounding box center [545, 248] width 1091 height 497
click at [418, 160] on button "查 询" at bounding box center [417, 165] width 36 height 18
click at [651, 114] on div "会员加扣款" at bounding box center [618, 109] width 918 height 26
click at [726, 113] on div "会员加扣款" at bounding box center [618, 109] width 918 height 26
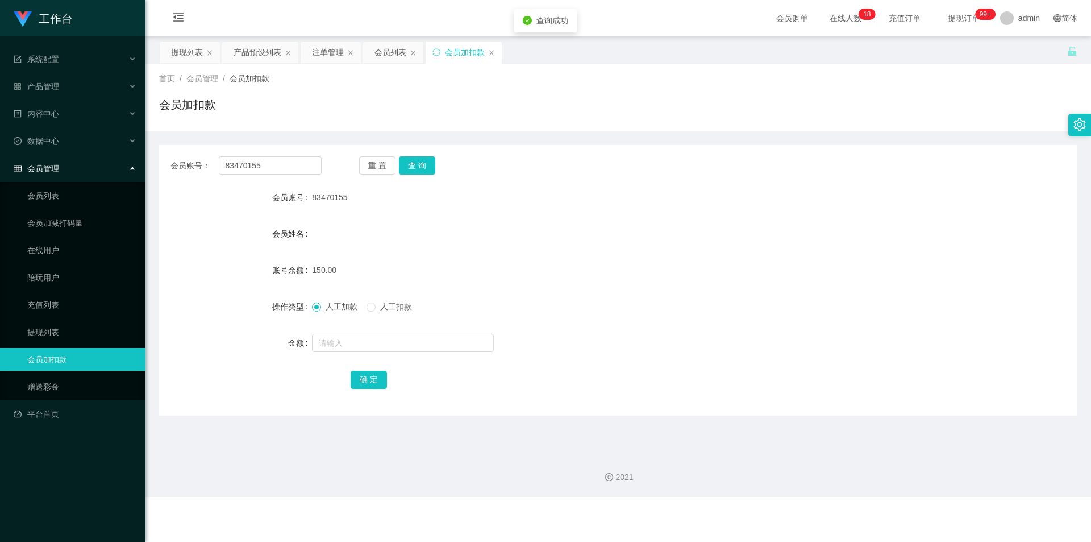
click at [864, 143] on div "会员账号： 83470155 重 置 查 询 会员账号 83470155 会员姓名 账号余额 150.00 操作类型 人工加款 人工扣款 金额 确 定" at bounding box center [618, 273] width 918 height 284
click at [329, 53] on div "注单管理" at bounding box center [328, 52] width 32 height 22
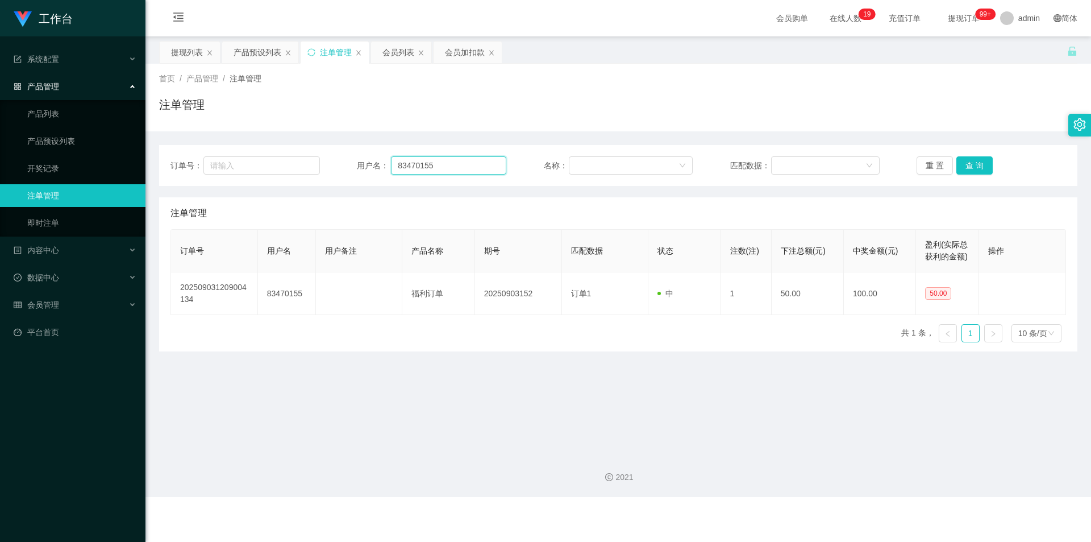
drag, startPoint x: 470, startPoint y: 167, endPoint x: 7, endPoint y: 126, distance: 464.9
click at [7, 126] on section "工作台 系统配置 系统配置列表 管理员列表 管理员分组 支付通道 产品管理 产品列表 产品预设列表 开奖记录 注单管理 即时注单 内容中心 站内信 公告列表 …" at bounding box center [545, 248] width 1091 height 497
paste input "2879001"
type input "82879001"
click at [961, 161] on button "查 询" at bounding box center [974, 165] width 36 height 18
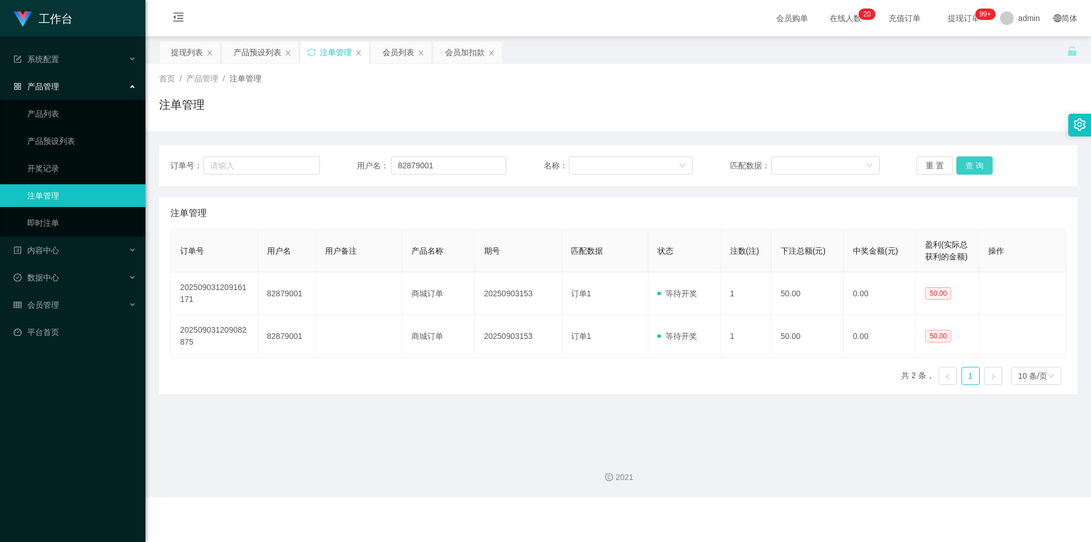
click at [961, 161] on button "查 询" at bounding box center [974, 165] width 36 height 18
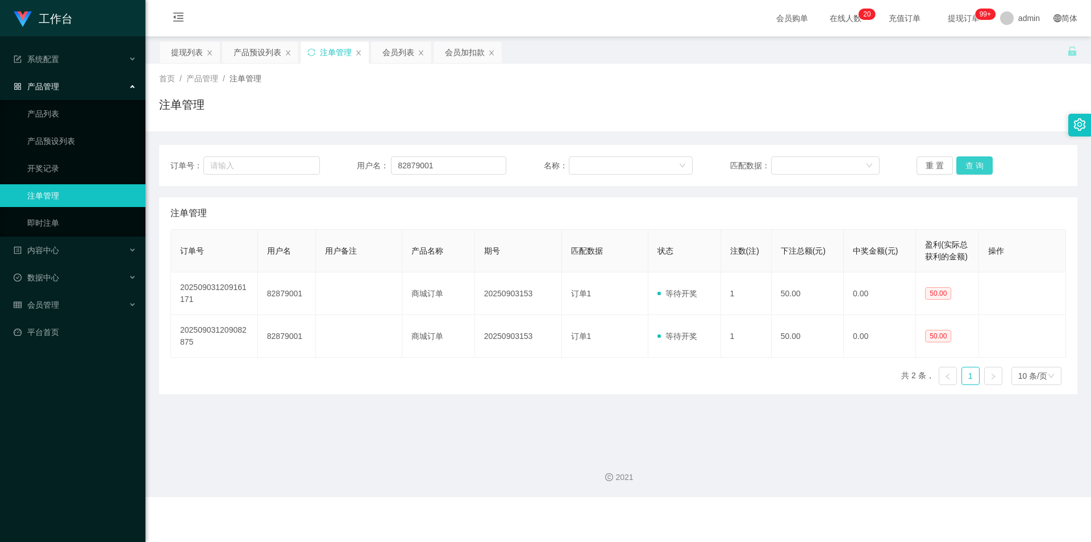
click at [961, 161] on button "查 询" at bounding box center [974, 165] width 36 height 18
click at [910, 76] on div "首页 / 产品管理 / 注单管理 /" at bounding box center [618, 79] width 918 height 12
drag, startPoint x: 798, startPoint y: 93, endPoint x: 993, endPoint y: 4, distance: 214.1
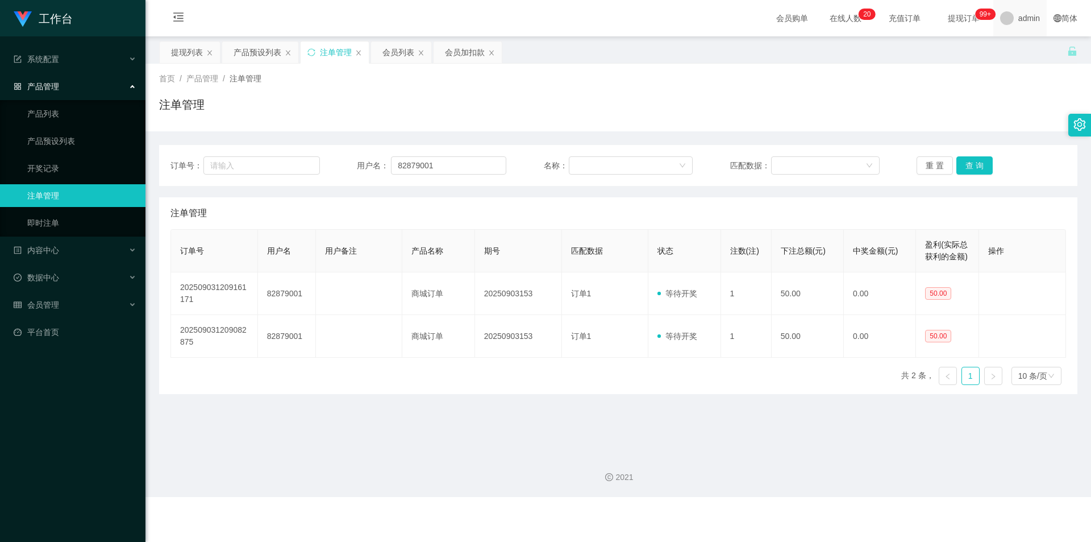
click at [830, 86] on div "首页 / 产品管理 / 注单管理 / 注单管理" at bounding box center [618, 97] width 918 height 49
click at [187, 49] on div "提现列表" at bounding box center [187, 52] width 32 height 22
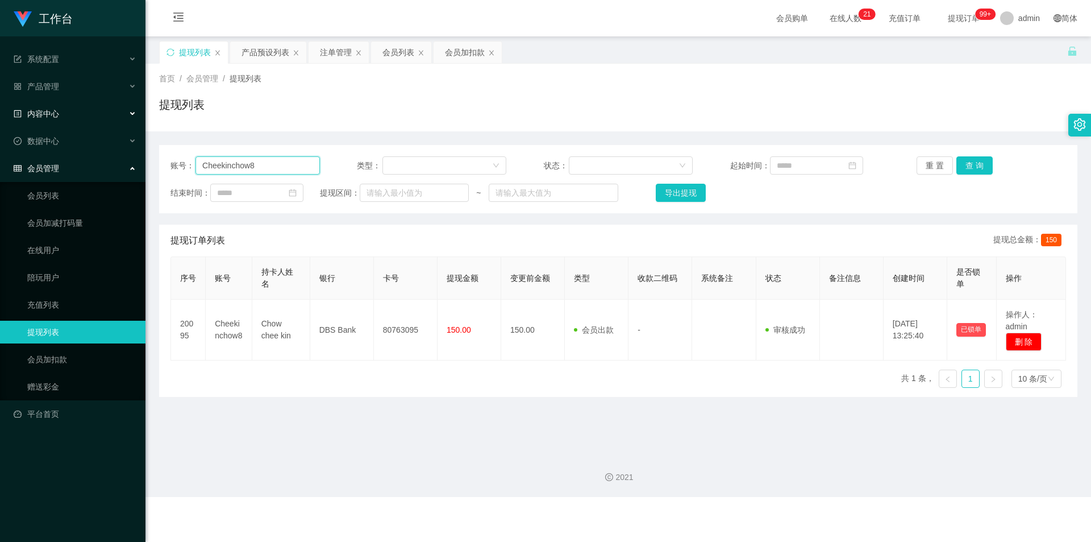
drag, startPoint x: 157, startPoint y: 156, endPoint x: 35, endPoint y: 113, distance: 129.4
click at [0, 119] on section "工作台 系统配置 系统配置列表 管理员列表 管理员分组 支付通道 产品管理 产品列表 产品预设列表 开奖记录 注单管理 即时注单 内容中心 站内信 公告列表 …" at bounding box center [545, 248] width 1091 height 497
paste input "83470155"
type input "83470155"
click at [967, 164] on button "查 询" at bounding box center [974, 165] width 36 height 18
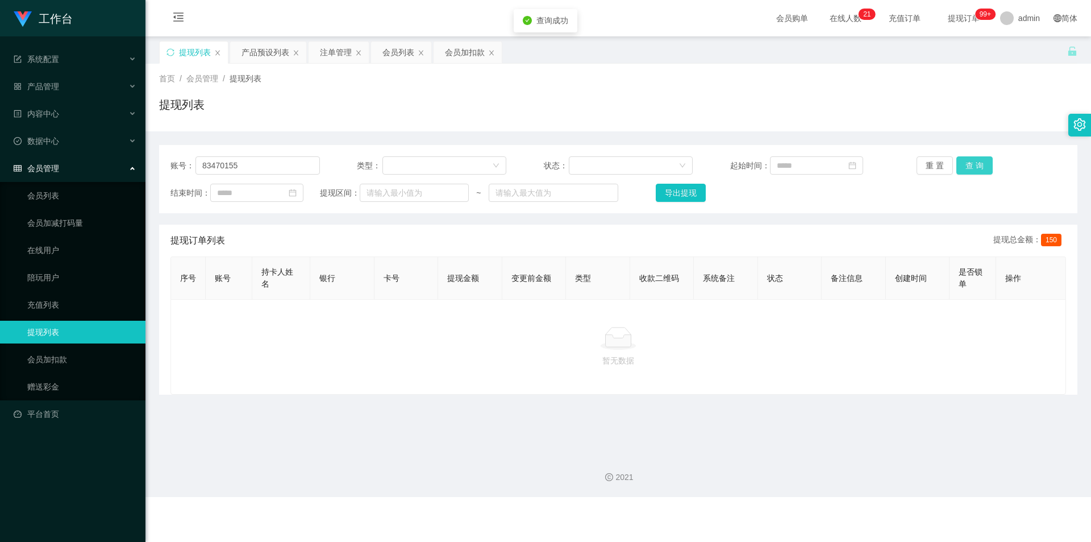
click at [964, 163] on button "查 询" at bounding box center [974, 165] width 36 height 18
click at [961, 162] on button "查 询" at bounding box center [974, 165] width 36 height 18
click at [961, 92] on div "首页 / 会员管理 / 提现列表 / 提现列表" at bounding box center [618, 97] width 918 height 49
click at [288, 374] on div "暂无数据" at bounding box center [618, 346] width 896 height 95
click at [402, 97] on div "提现列表" at bounding box center [618, 109] width 918 height 26
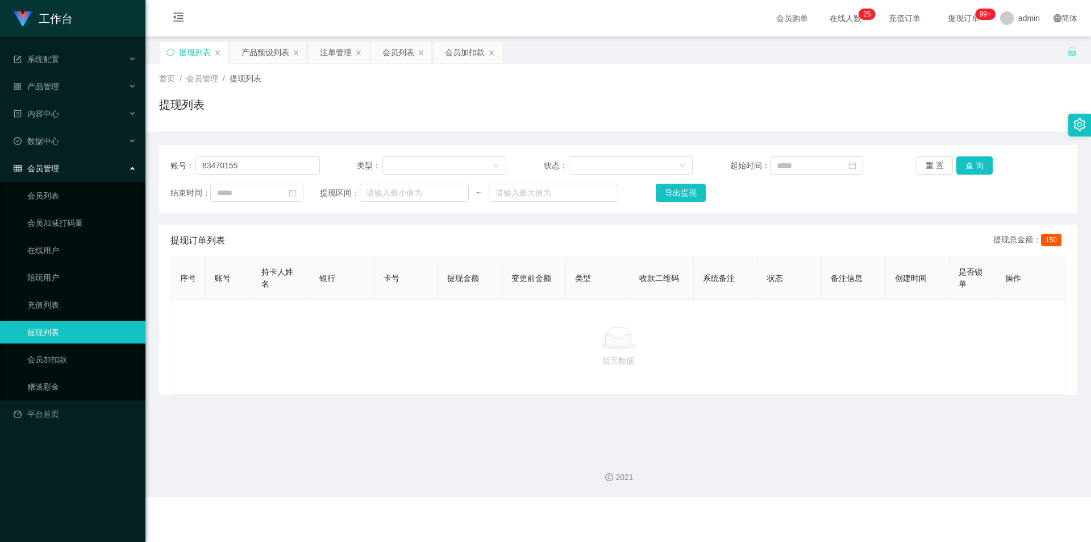
drag, startPoint x: 501, startPoint y: 104, endPoint x: 749, endPoint y: 120, distance: 248.3
click at [506, 104] on div "提现列表" at bounding box center [618, 109] width 918 height 26
click at [340, 56] on div "注单管理" at bounding box center [336, 52] width 32 height 22
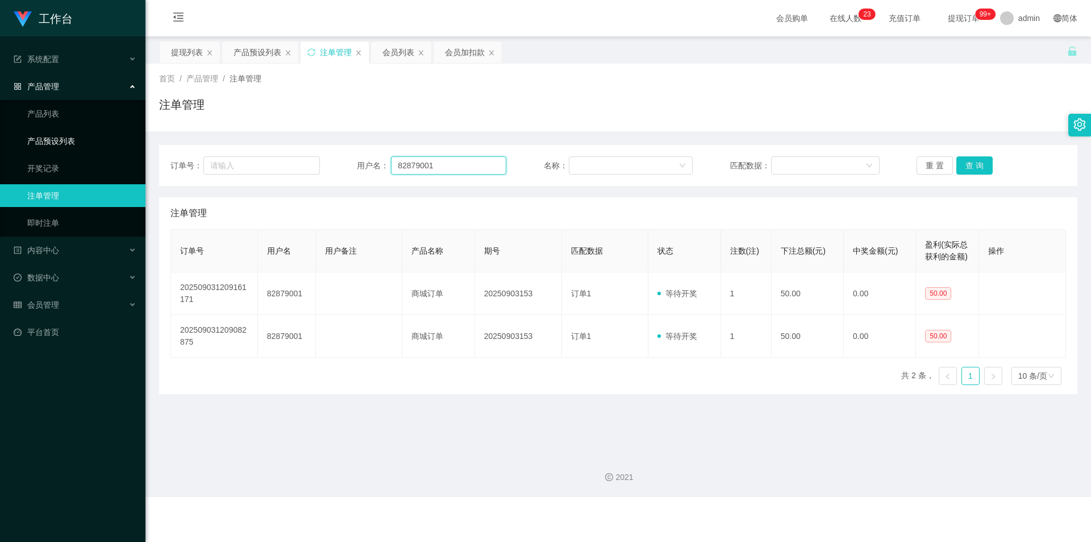
drag, startPoint x: 143, startPoint y: 140, endPoint x: 37, endPoint y: 134, distance: 106.5
click at [37, 134] on section "工作台 系统配置 系统配置列表 管理员列表 管理员分组 支付通道 产品管理 产品列表 产品预设列表 开奖记录 注单管理 即时注单 内容中心 站内信 公告列表 …" at bounding box center [545, 248] width 1091 height 497
click at [971, 161] on button "查 询" at bounding box center [974, 165] width 36 height 18
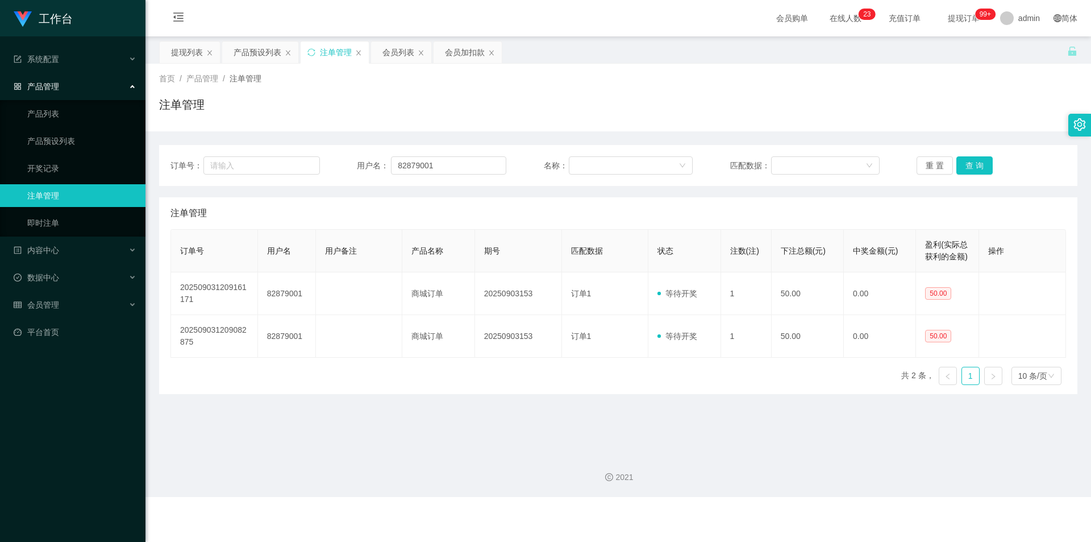
click at [967, 88] on div "首页 / 产品管理 / 注单管理 / 注单管理" at bounding box center [618, 97] width 918 height 49
click at [800, 120] on div "注单管理" at bounding box center [618, 109] width 918 height 26
paste input "3470155"
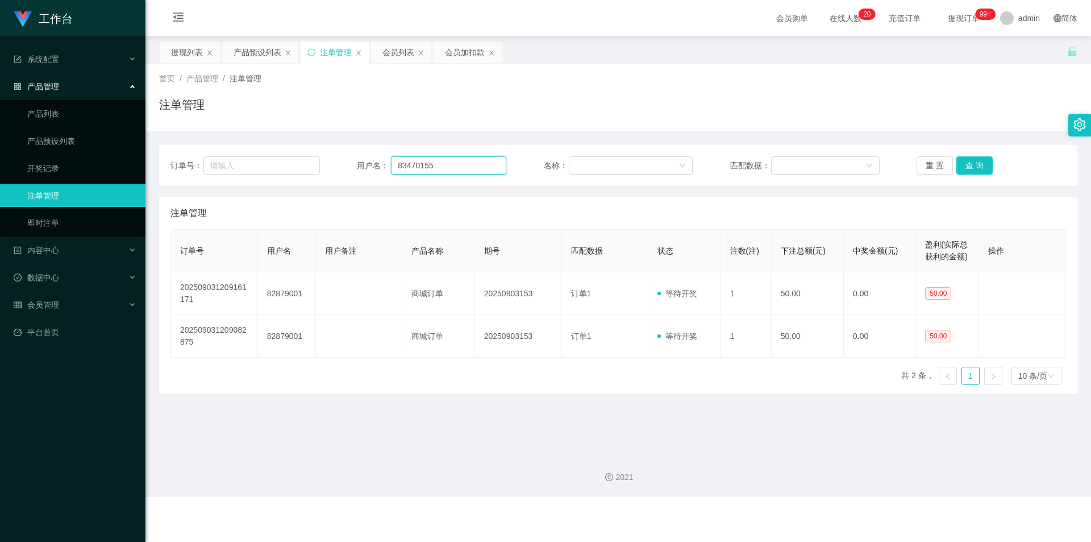
drag, startPoint x: 455, startPoint y: 162, endPoint x: 210, endPoint y: 138, distance: 246.1
click at [210, 138] on div "订单号： 用户名： 83470155 名称： 匹配数据： 重 置 查 询 注单管理 订单号 用户名 用户备注 产品名称 期号 匹配数据 状态 注数(注) 下注…" at bounding box center [618, 262] width 918 height 263
type input "83470155"
click at [977, 165] on button "查 询" at bounding box center [974, 165] width 36 height 18
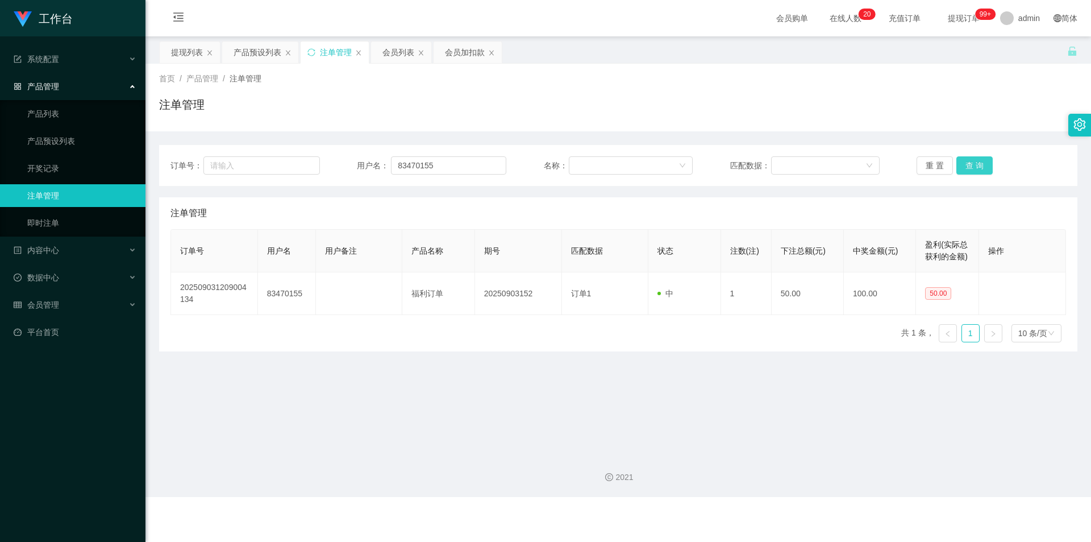
click at [976, 165] on button "查 询" at bounding box center [974, 165] width 36 height 18
drag, startPoint x: 918, startPoint y: 125, endPoint x: 907, endPoint y: 124, distance: 10.8
click at [917, 125] on div "首页 / 产品管理 / 注单管理 / 注单管理" at bounding box center [618, 98] width 946 height 68
click at [261, 51] on div "产品预设列表" at bounding box center [258, 52] width 48 height 22
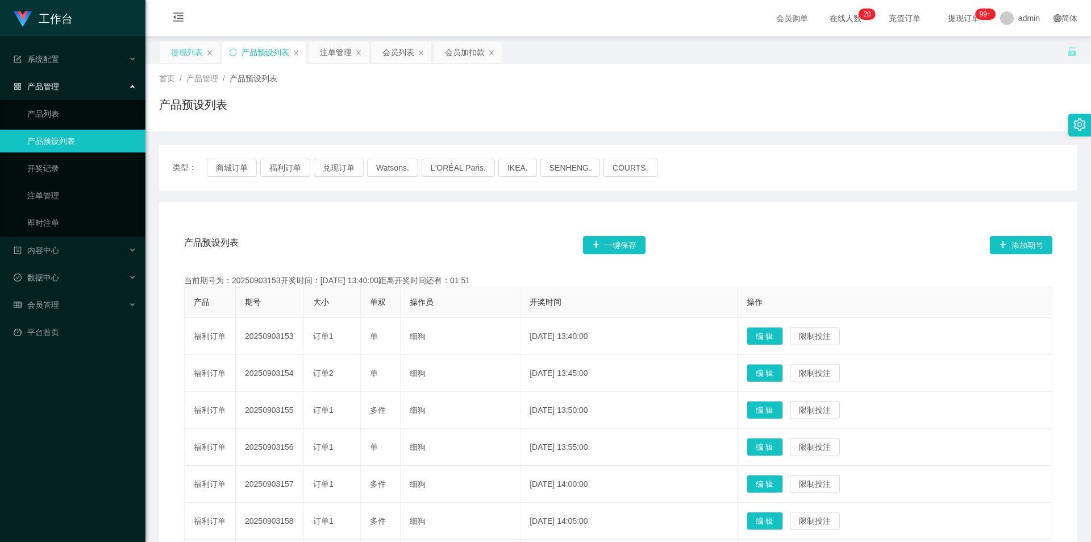
drag, startPoint x: 166, startPoint y: 49, endPoint x: 257, endPoint y: 91, distance: 100.5
click at [166, 51] on div "提现列表" at bounding box center [190, 52] width 60 height 22
click at [185, 56] on div "提现列表" at bounding box center [187, 52] width 32 height 22
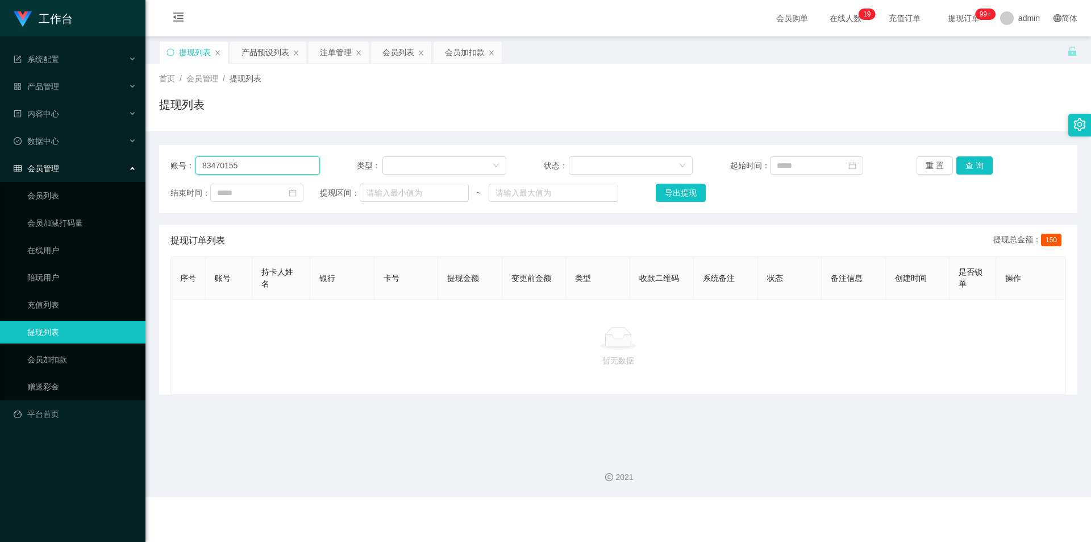
drag, startPoint x: 309, startPoint y: 160, endPoint x: 0, endPoint y: 156, distance: 308.6
click at [0, 156] on section "工作台 系统配置 系统配置列表 管理员列表 管理员分组 支付通道 产品管理 产品列表 产品预设列表 开奖记录 注单管理 即时注单 内容中心 站内信 公告列表 …" at bounding box center [545, 248] width 1091 height 497
click at [963, 159] on button "查 询" at bounding box center [974, 165] width 36 height 18
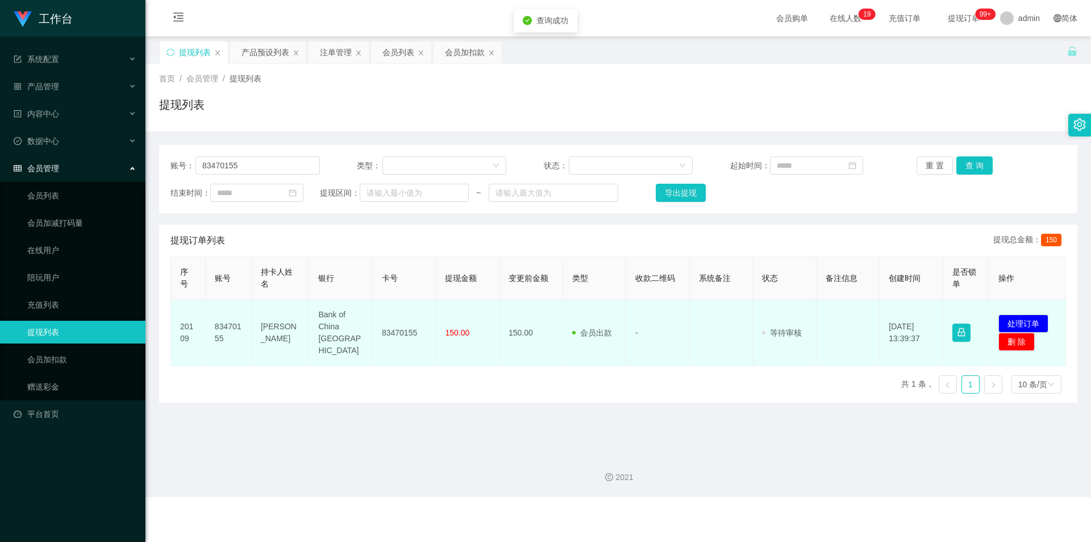
click at [401, 327] on td "83470155" at bounding box center [405, 332] width 64 height 66
copy td "83470155"
click at [1022, 314] on button "处理订单" at bounding box center [1023, 323] width 50 height 18
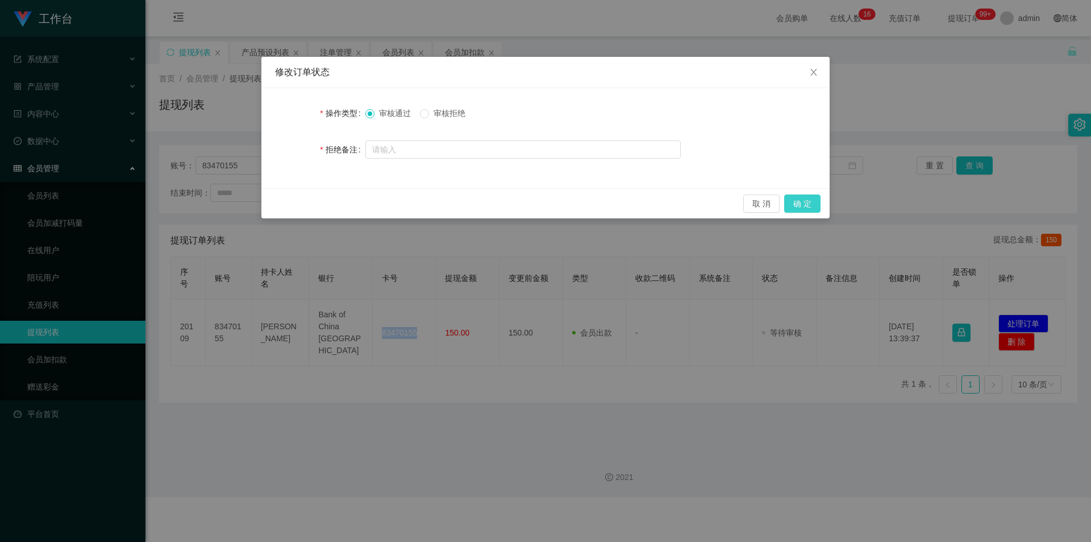
click at [806, 202] on button "确 定" at bounding box center [802, 203] width 36 height 18
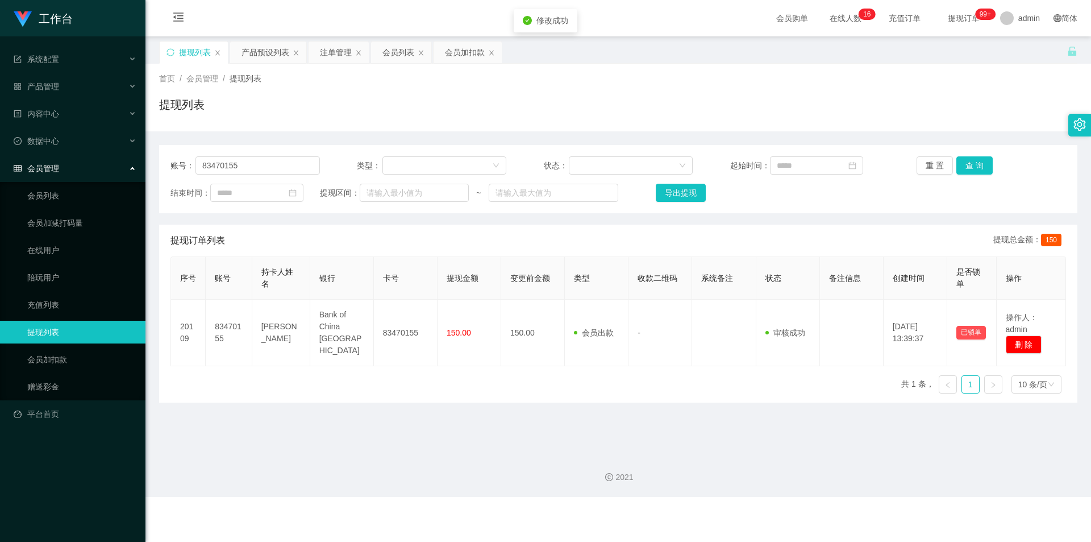
click at [941, 122] on div "提现列表" at bounding box center [618, 109] width 918 height 26
click at [462, 113] on div "提现列表" at bounding box center [618, 109] width 918 height 26
click at [268, 49] on div "产品预设列表" at bounding box center [266, 52] width 48 height 22
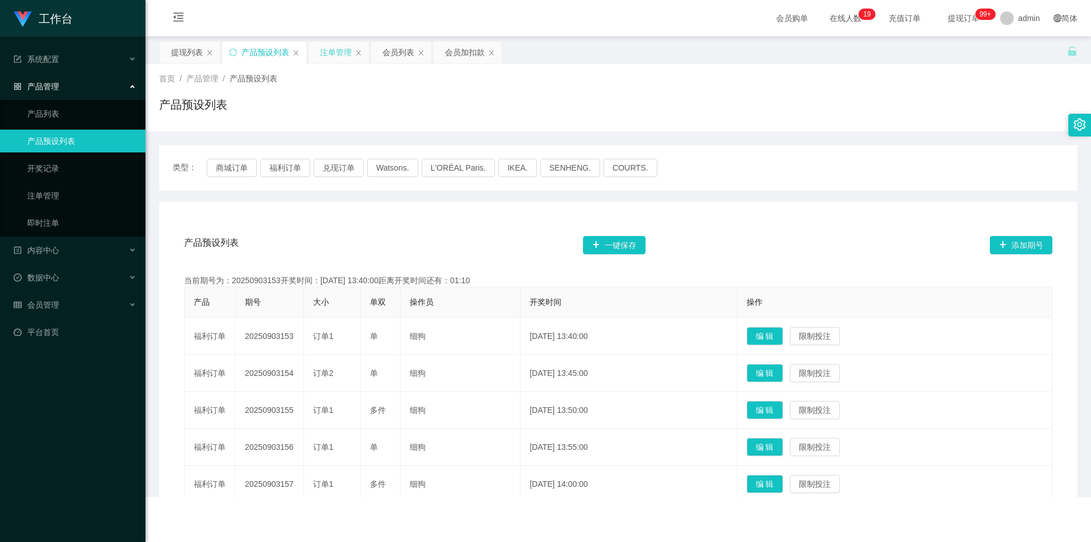
click at [331, 54] on div "注单管理" at bounding box center [336, 52] width 32 height 22
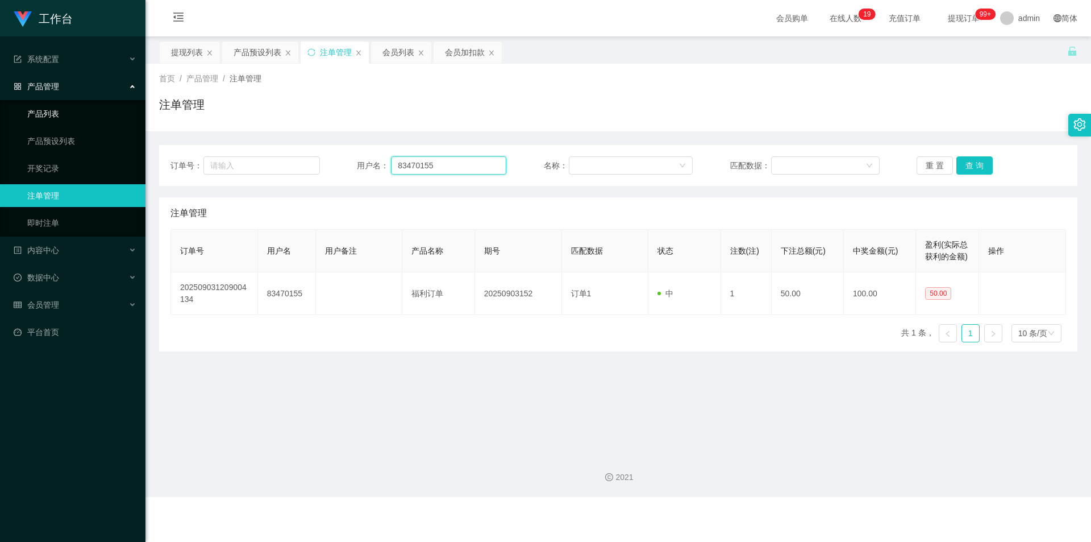
drag, startPoint x: 430, startPoint y: 165, endPoint x: 0, endPoint y: 123, distance: 432.2
click at [0, 123] on section "工作台 系统配置 系统配置列表 管理员列表 管理员分组 支付通道 产品管理 产品列表 产品预设列表 开奖记录 注单管理 即时注单 内容中心 站内信 公告列表 …" at bounding box center [545, 248] width 1091 height 497
paste input "2879001"
type input "82879001"
click at [971, 161] on button "查 询" at bounding box center [974, 165] width 36 height 18
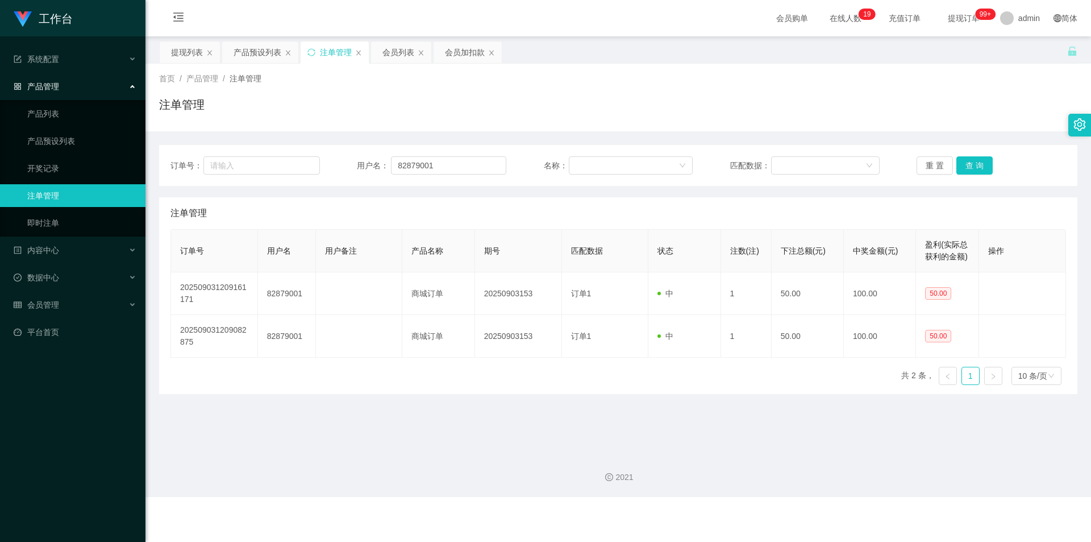
click at [939, 124] on div "首页 / 产品管理 / 注单管理 / 注单管理" at bounding box center [618, 98] width 946 height 68
click at [391, 54] on div "会员列表" at bounding box center [398, 52] width 32 height 22
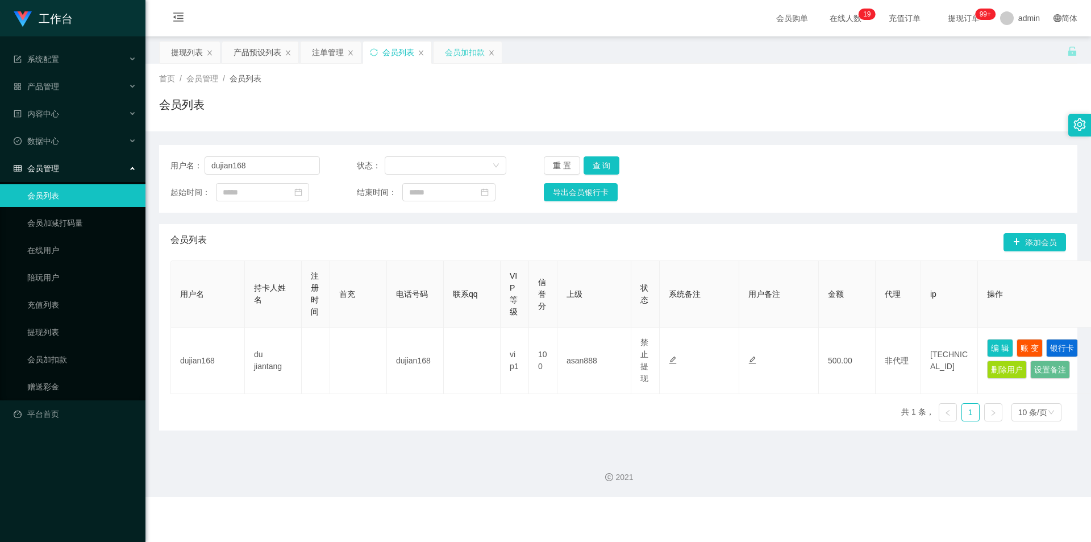
click at [453, 55] on div "会员加扣款" at bounding box center [465, 52] width 40 height 22
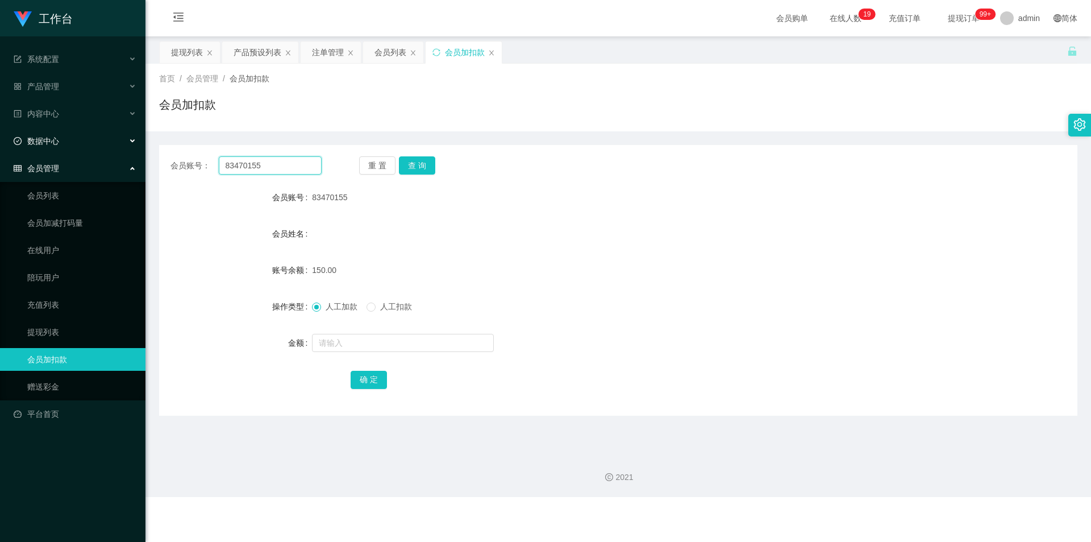
drag, startPoint x: 0, startPoint y: 140, endPoint x: 169, endPoint y: 152, distance: 169.7
click at [0, 140] on section "工作台 系统配置 系统配置列表 管理员列表 管理员分组 支付通道 产品管理 产品列表 产品预设列表 开奖记录 注单管理 即时注单 内容中心 站内信 公告列表 …" at bounding box center [545, 248] width 1091 height 497
paste input "2879001"
type input "82879001"
click at [413, 167] on button "查 询" at bounding box center [417, 165] width 36 height 18
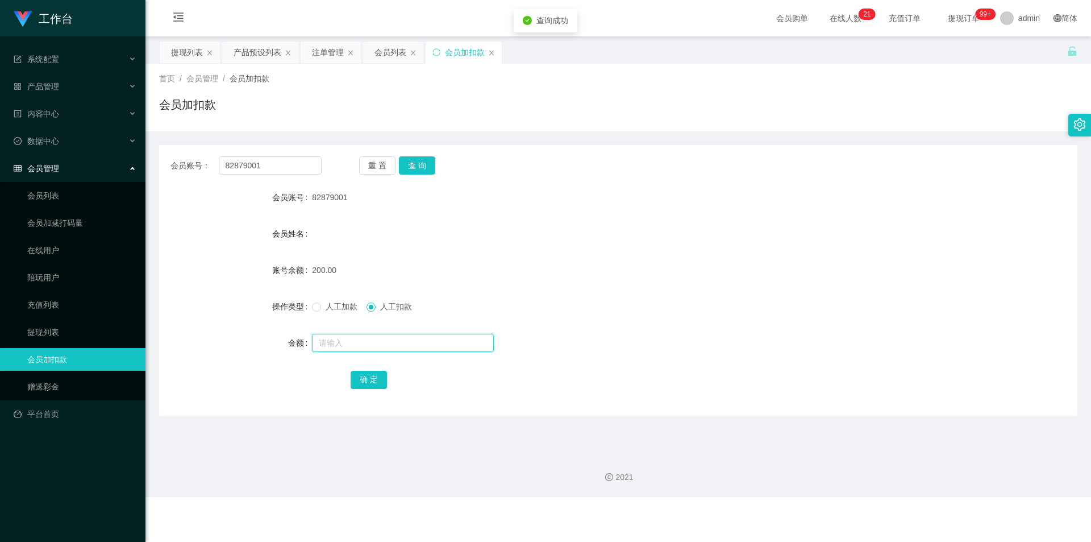
drag, startPoint x: 343, startPoint y: 351, endPoint x: 331, endPoint y: 347, distance: 12.6
click at [338, 351] on input "text" at bounding box center [403, 343] width 182 height 18
type input "50"
click at [357, 377] on button "确 定" at bounding box center [369, 379] width 36 height 18
drag, startPoint x: 556, startPoint y: 262, endPoint x: 479, endPoint y: 143, distance: 141.9
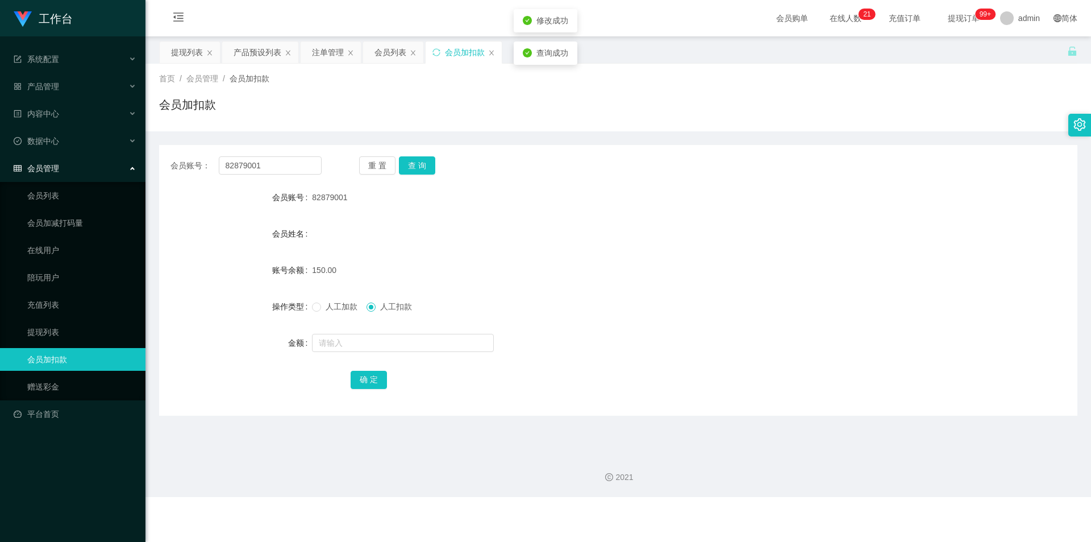
click at [556, 261] on div "150.00" at bounding box center [580, 270] width 536 height 23
click at [253, 51] on div "产品预设列表" at bounding box center [258, 52] width 48 height 22
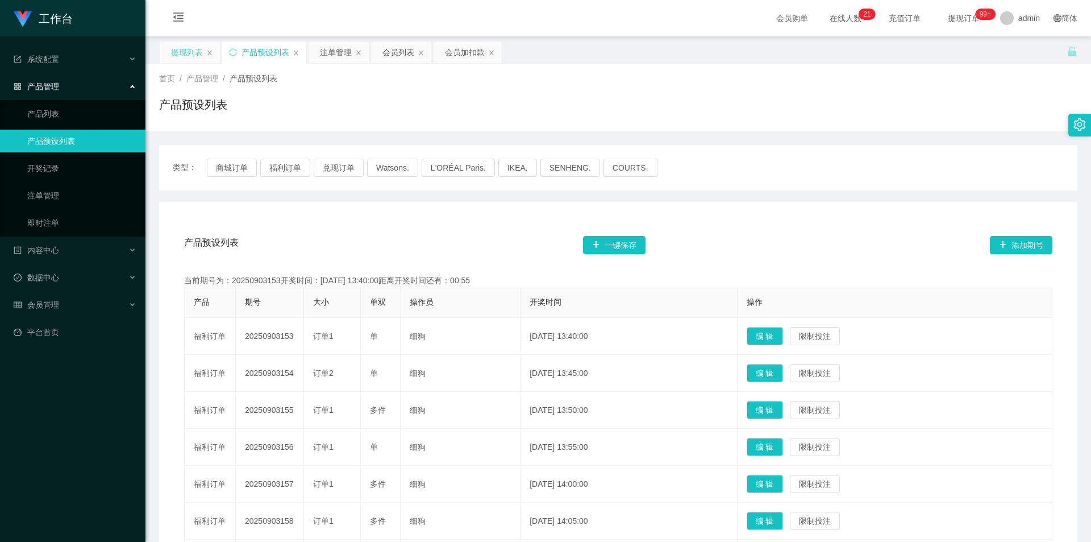
click at [187, 57] on div "提现列表" at bounding box center [187, 52] width 32 height 22
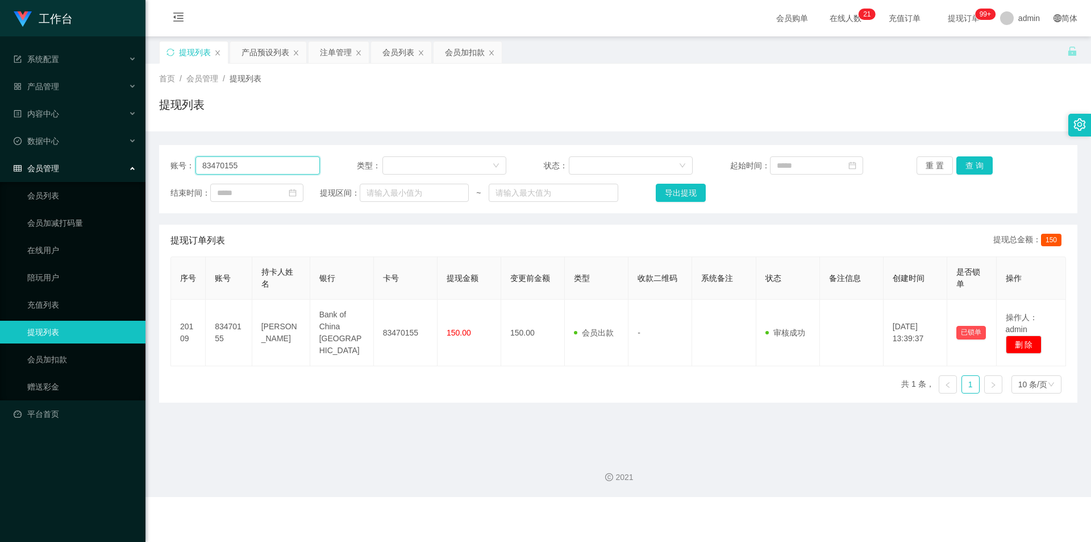
drag, startPoint x: 239, startPoint y: 161, endPoint x: 27, endPoint y: 127, distance: 214.2
click at [0, 138] on section "工作台 系统配置 系统配置列表 管理员列表 管理员分组 支付通道 产品管理 产品列表 产品预设列表 开奖记录 注单管理 即时注单 内容中心 站内信 公告列表 …" at bounding box center [545, 248] width 1091 height 497
paste input "2879001"
click at [971, 164] on button "查 询" at bounding box center [974, 165] width 36 height 18
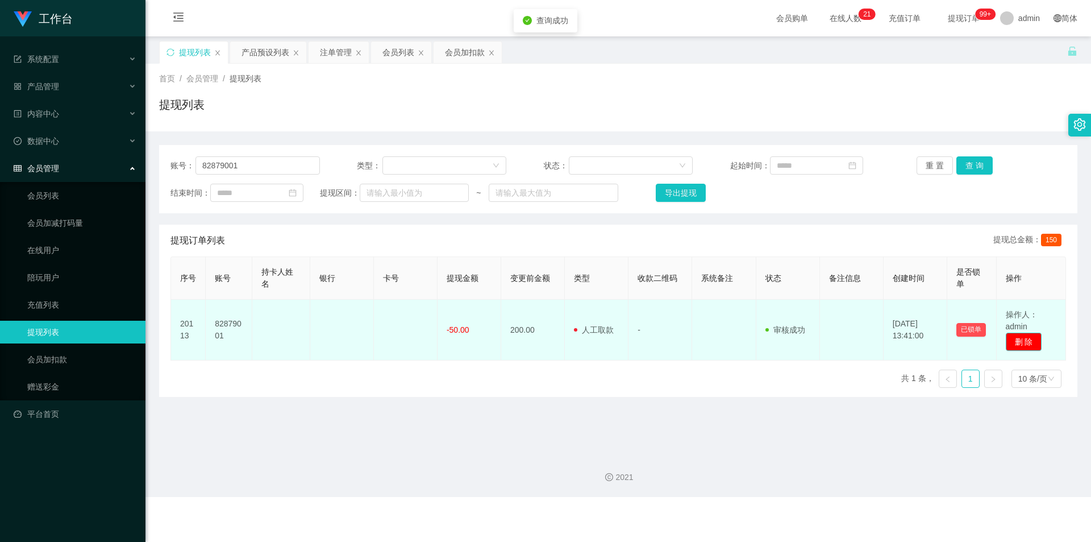
click at [1017, 343] on button "删 除" at bounding box center [1024, 341] width 36 height 18
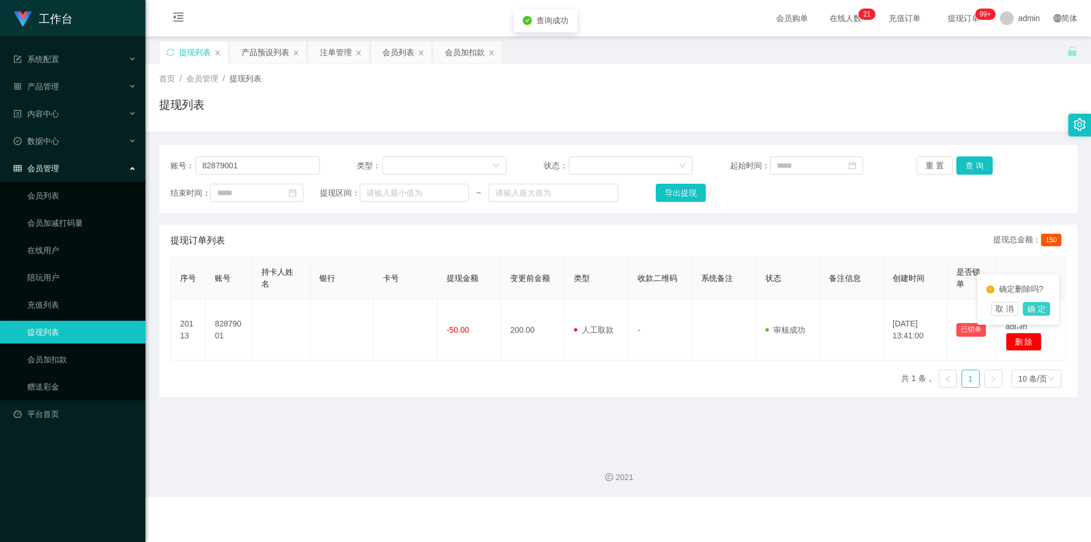
click at [1032, 305] on button "确 定" at bounding box center [1036, 309] width 27 height 14
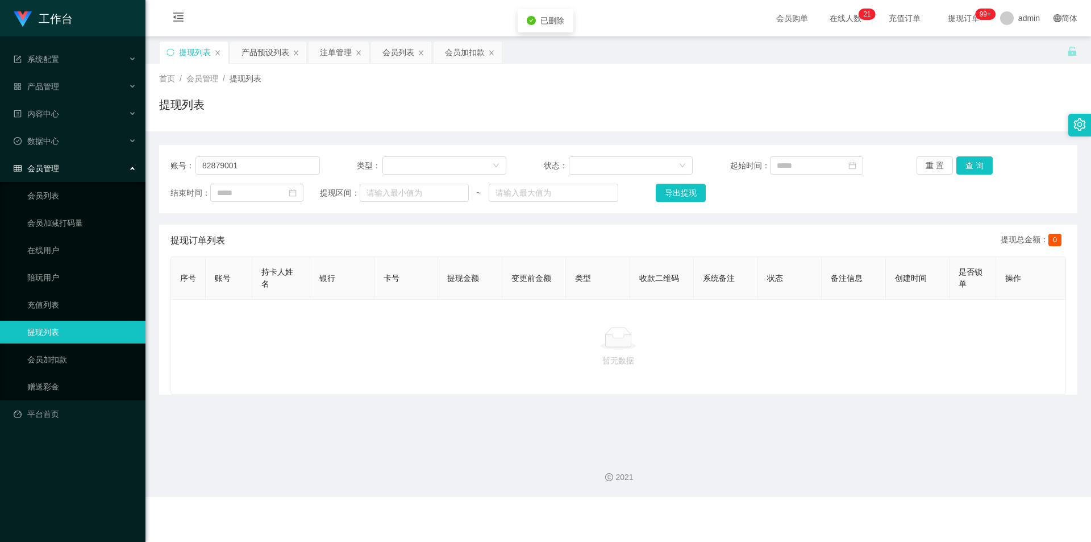
click at [1030, 125] on div "首页 / 会员管理 / 提现列表 / 提现列表" at bounding box center [618, 98] width 946 height 68
drag, startPoint x: 251, startPoint y: 163, endPoint x: 26, endPoint y: 149, distance: 225.4
click at [0, 155] on section "工作台 系统配置 系统配置列表 管理员列表 管理员分组 支付通道 产品管理 产品列表 产品预设列表 开奖记录 注单管理 即时注单 内容中心 站内信 公告列表 …" at bounding box center [545, 248] width 1091 height 497
click at [960, 162] on button "查 询" at bounding box center [974, 165] width 36 height 18
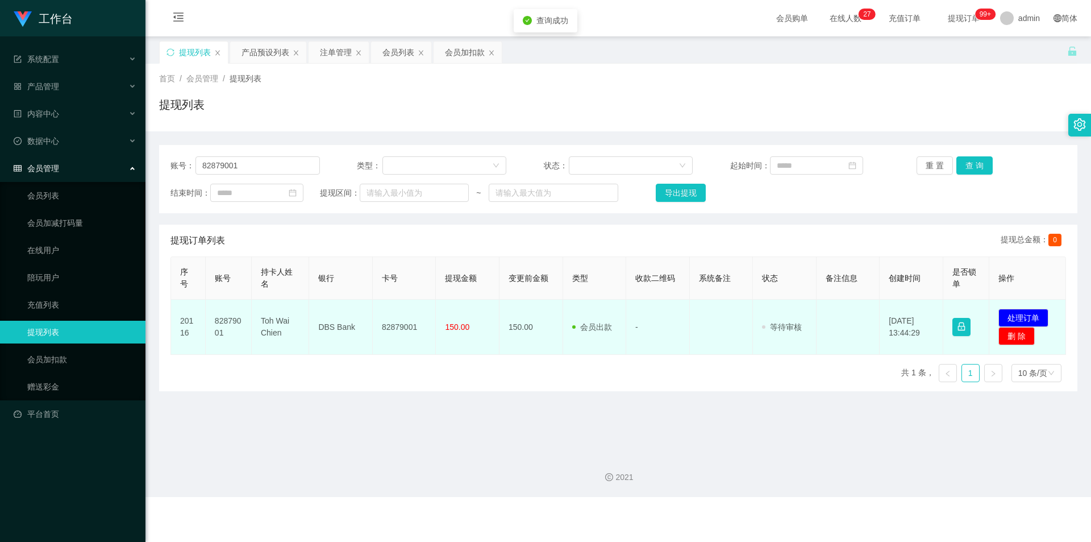
click at [403, 327] on td "82879001" at bounding box center [405, 326] width 64 height 55
copy td "82879001"
click at [1015, 313] on button "处理订单" at bounding box center [1023, 318] width 50 height 18
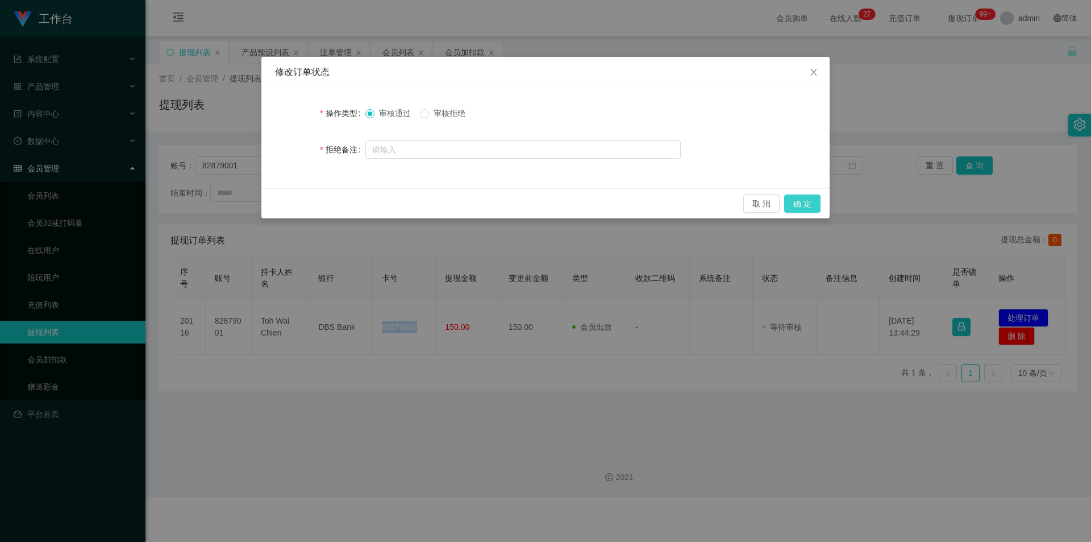
click at [801, 203] on button "确 定" at bounding box center [802, 203] width 36 height 18
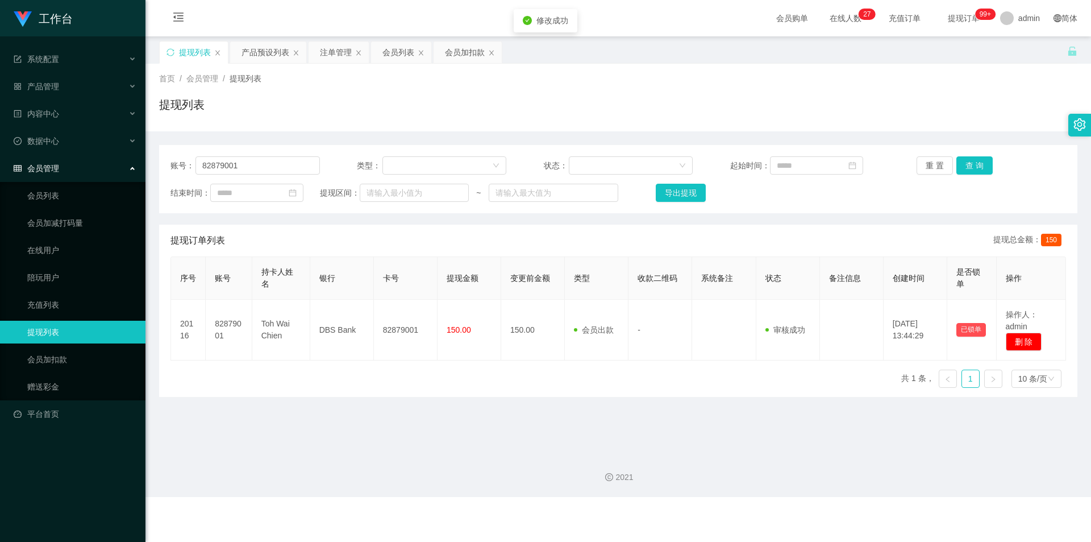
click at [1004, 114] on div "提现列表" at bounding box center [618, 109] width 918 height 26
drag, startPoint x: 259, startPoint y: 164, endPoint x: 138, endPoint y: 126, distance: 126.3
click at [0, 132] on section "工作台 系统配置 系统配置列表 管理员列表 管理员分组 支付通道 产品管理 产品列表 产品预设列表 开奖记录 注单管理 即时注单 内容中心 站内信 公告列表 …" at bounding box center [545, 248] width 1091 height 497
paste input "3470155"
type input "83470155"
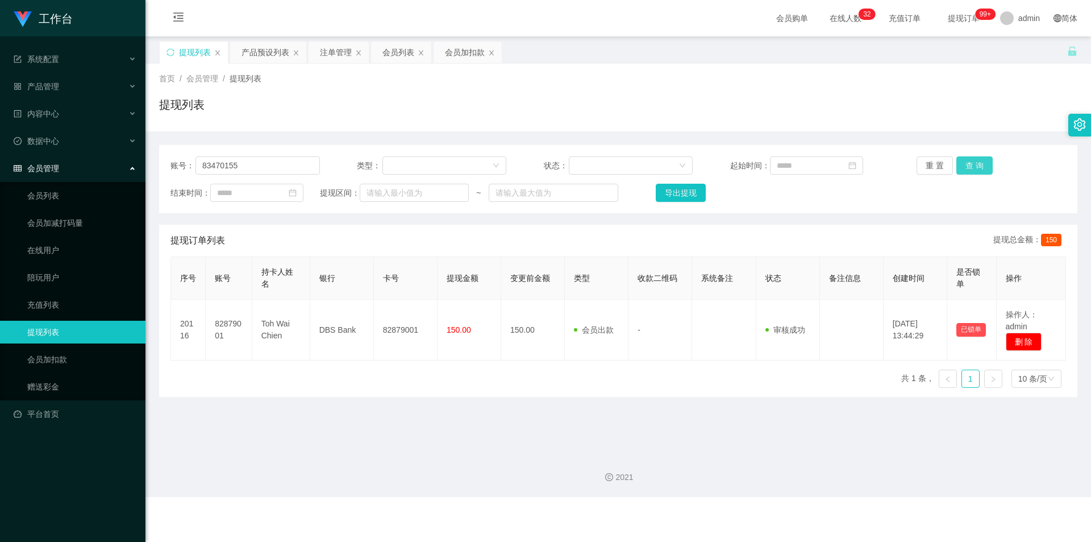
click at [973, 161] on button "查 询" at bounding box center [974, 165] width 36 height 18
click at [995, 82] on div "首页 / 会员管理 / 提现列表 /" at bounding box center [618, 79] width 918 height 12
